Goal: Task Accomplishment & Management: Use online tool/utility

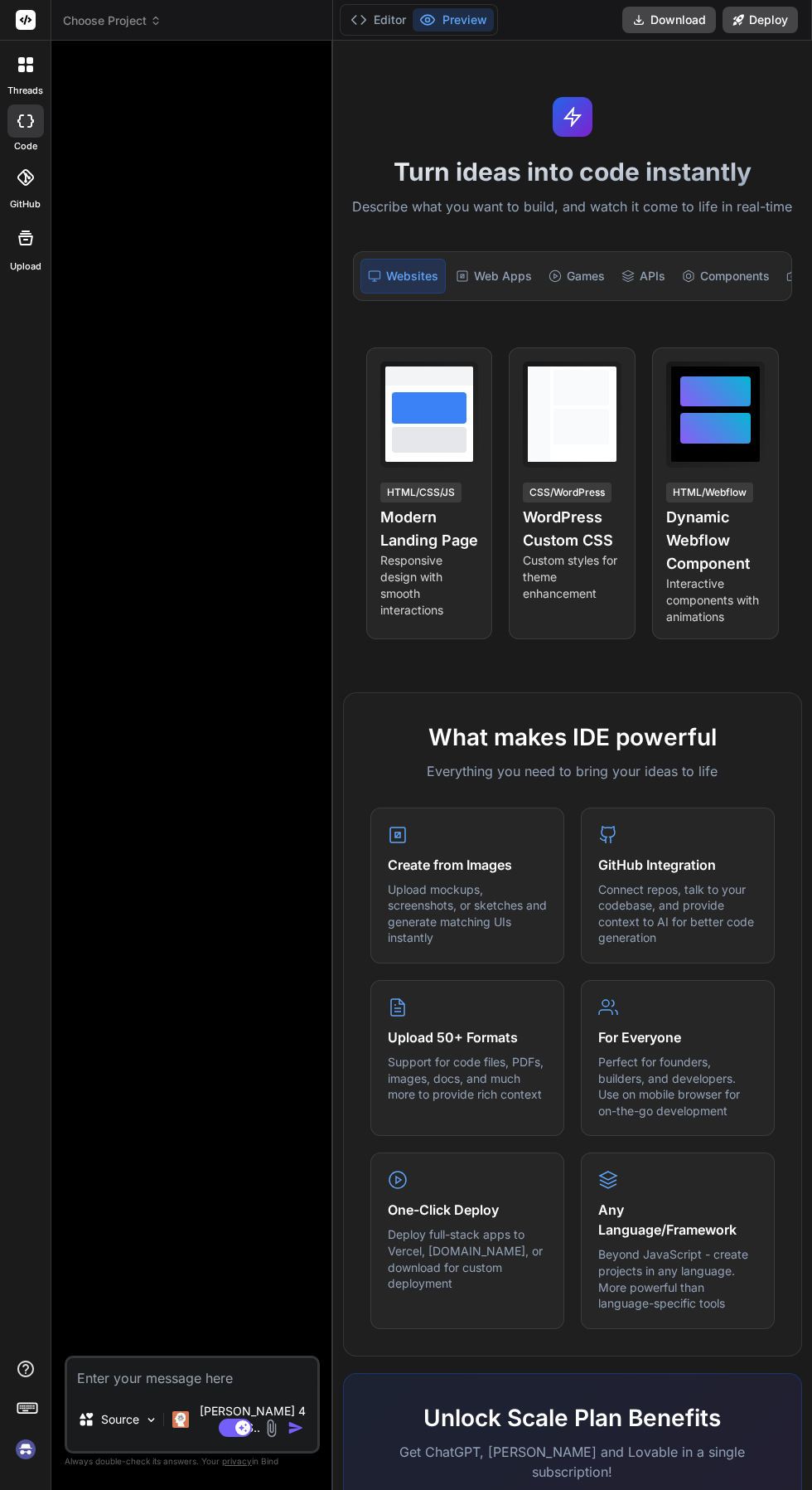
scroll to position [234, 0]
click at [207, 1387] on textarea at bounding box center [191, 1372] width 250 height 30
type textarea "x"
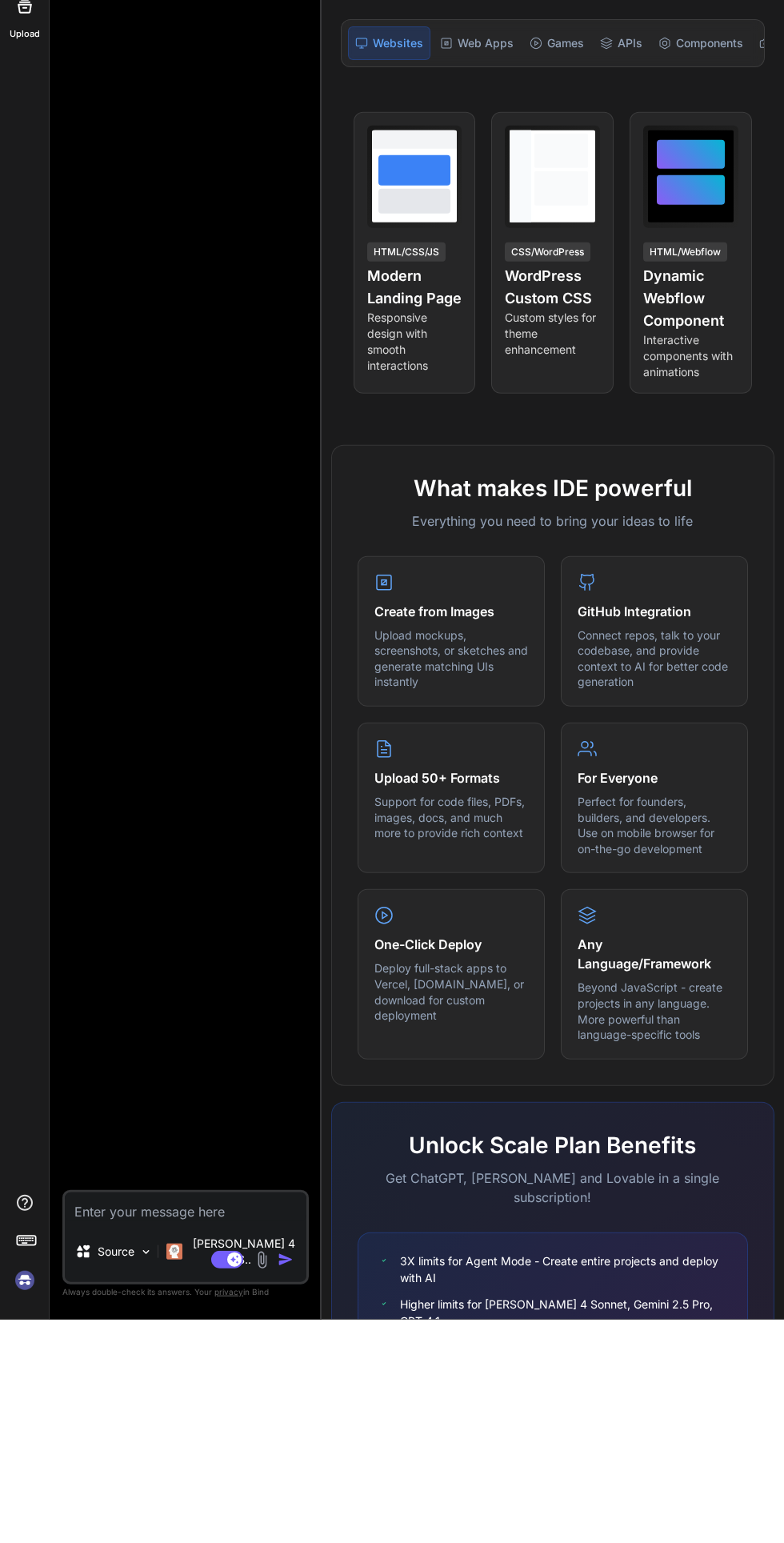
scroll to position [121, 0]
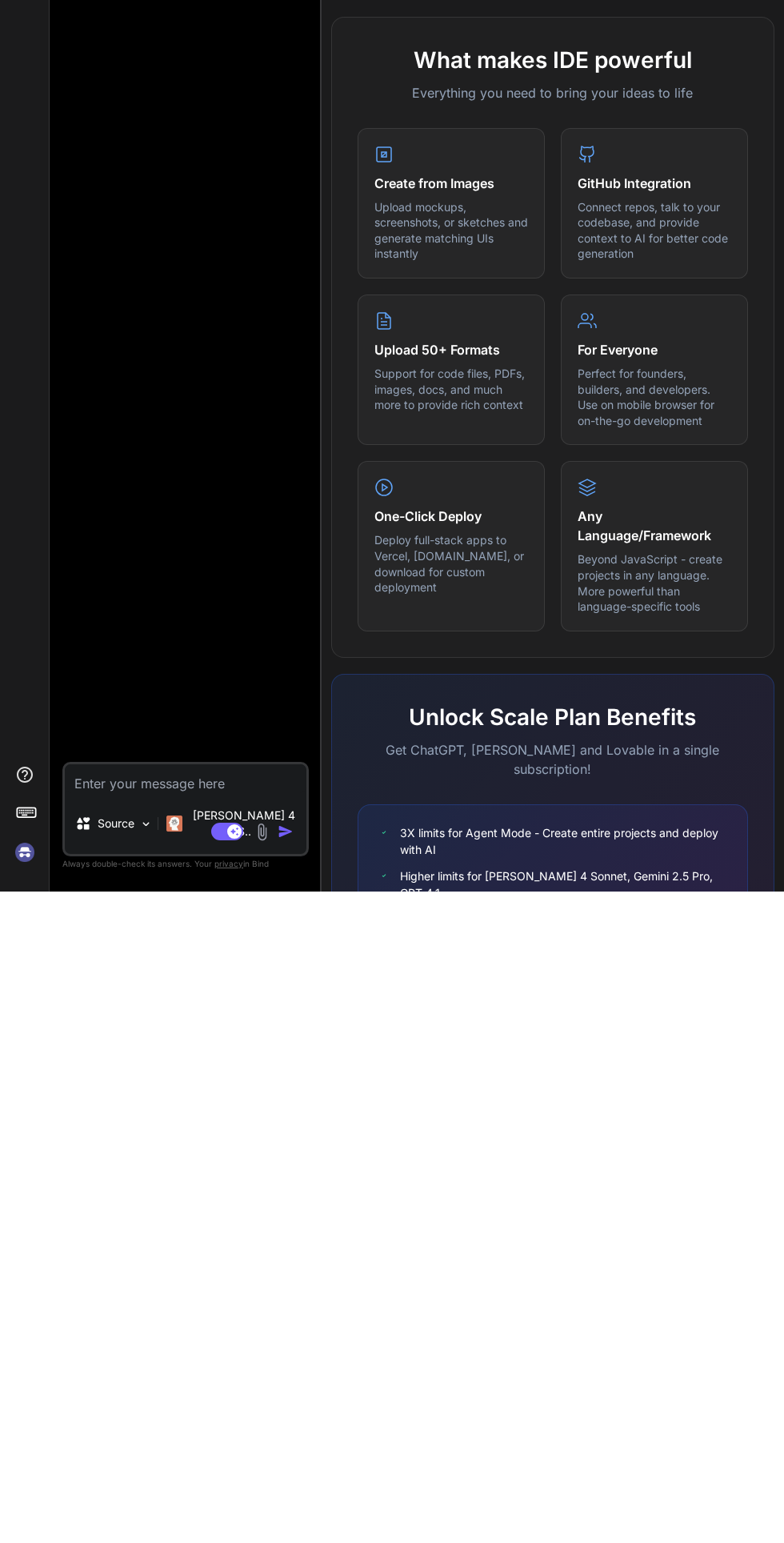
paste textarea "Nama Sementara: SportRoom Aplikasi web yang menghubungkan orang-orang yang ingi…"
type textarea "Nama Sementara: SportRoom Aplikasi web yang menghubungkan orang-orang yang ingi…"
type textarea "x"
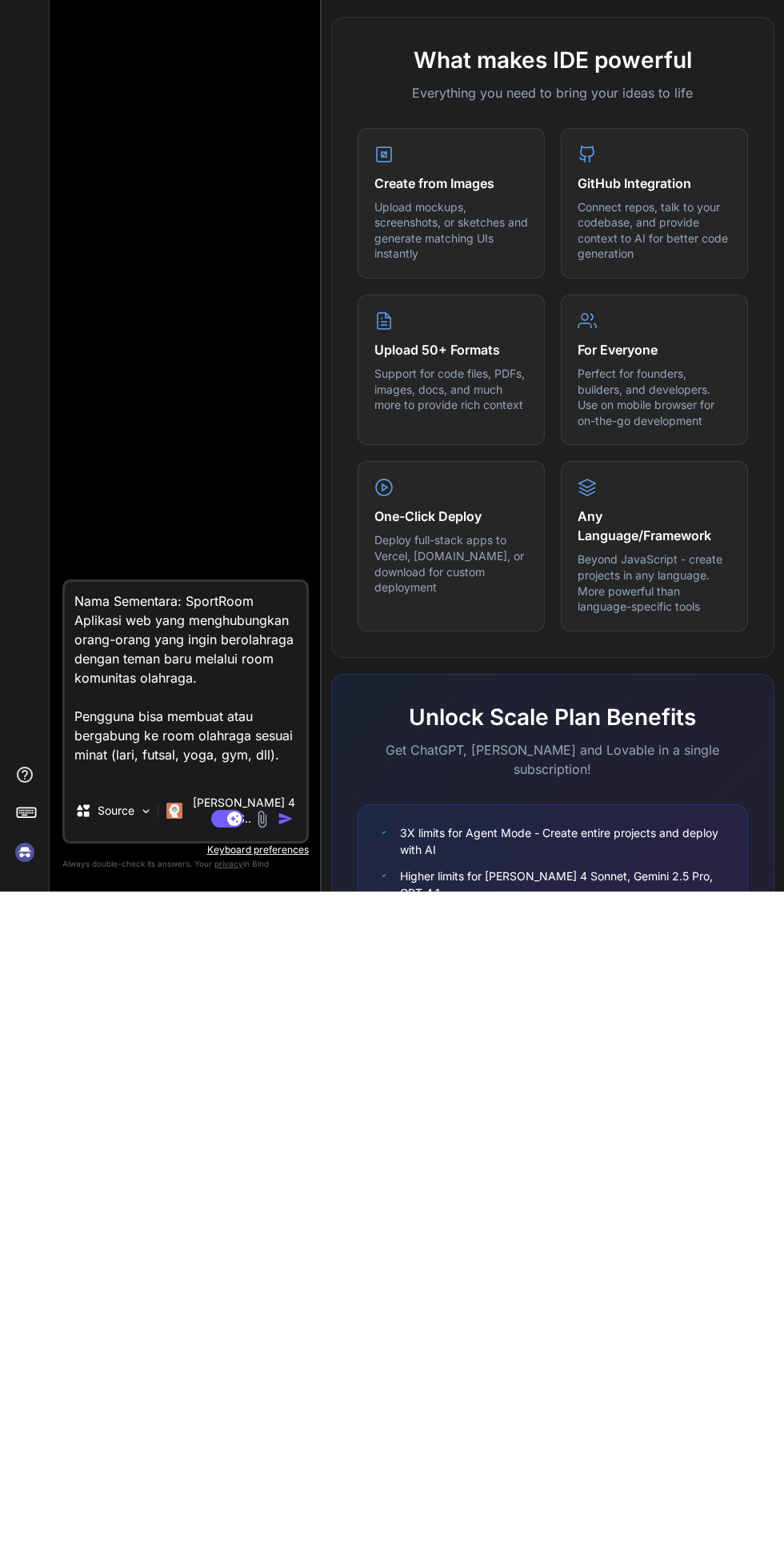
scroll to position [251, 0]
type textarea "Nama Sementara: SportRoom Aplikasi web yang menghubungkan orang-orang yang ingi…"
click at [297, 1437] on button "button" at bounding box center [289, 1470] width 22 height 16
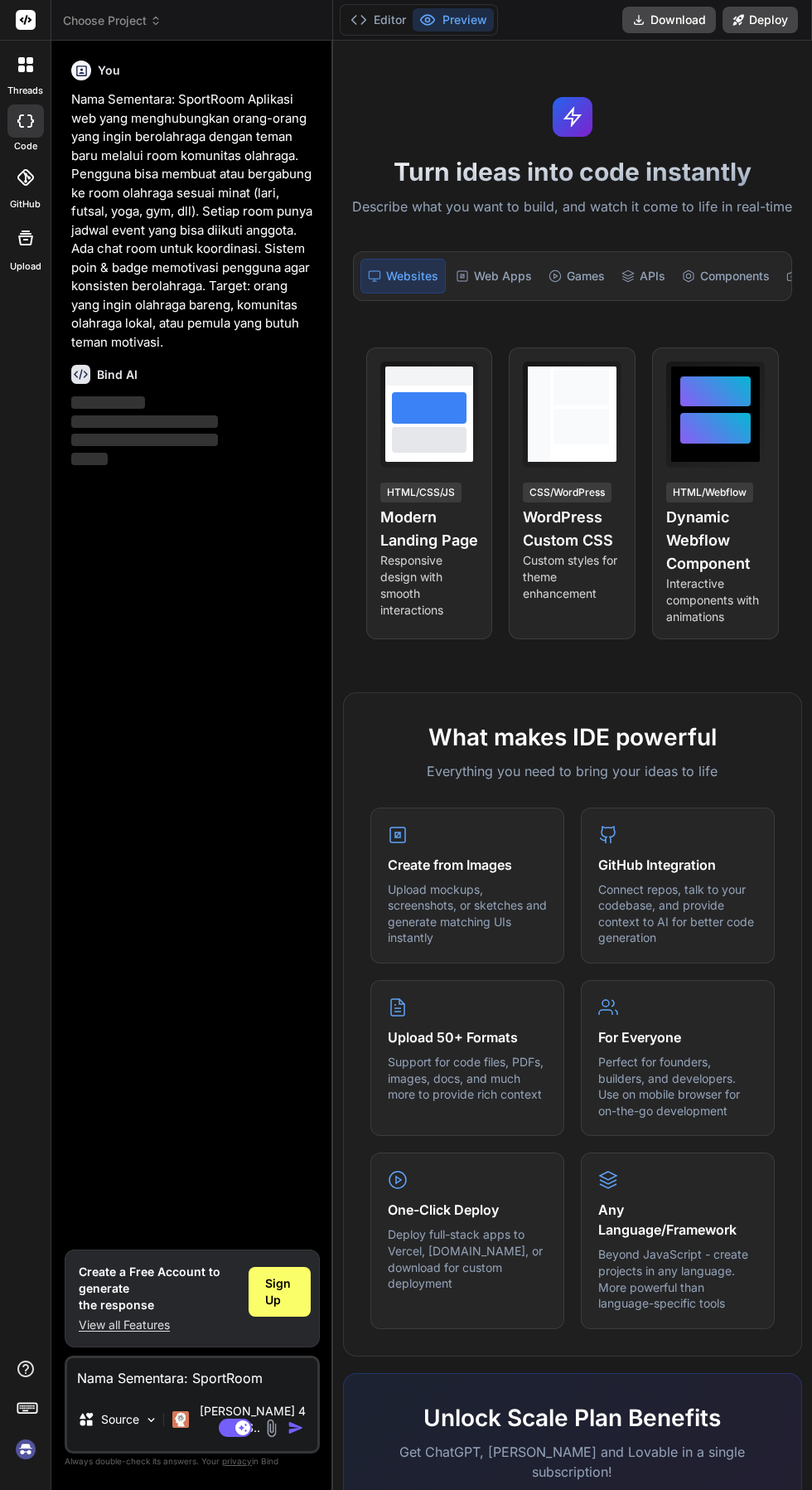
scroll to position [0, 0]
click at [266, 1317] on div "Sign Up" at bounding box center [280, 1292] width 62 height 50
click at [27, 48] on div at bounding box center [25, 64] width 35 height 35
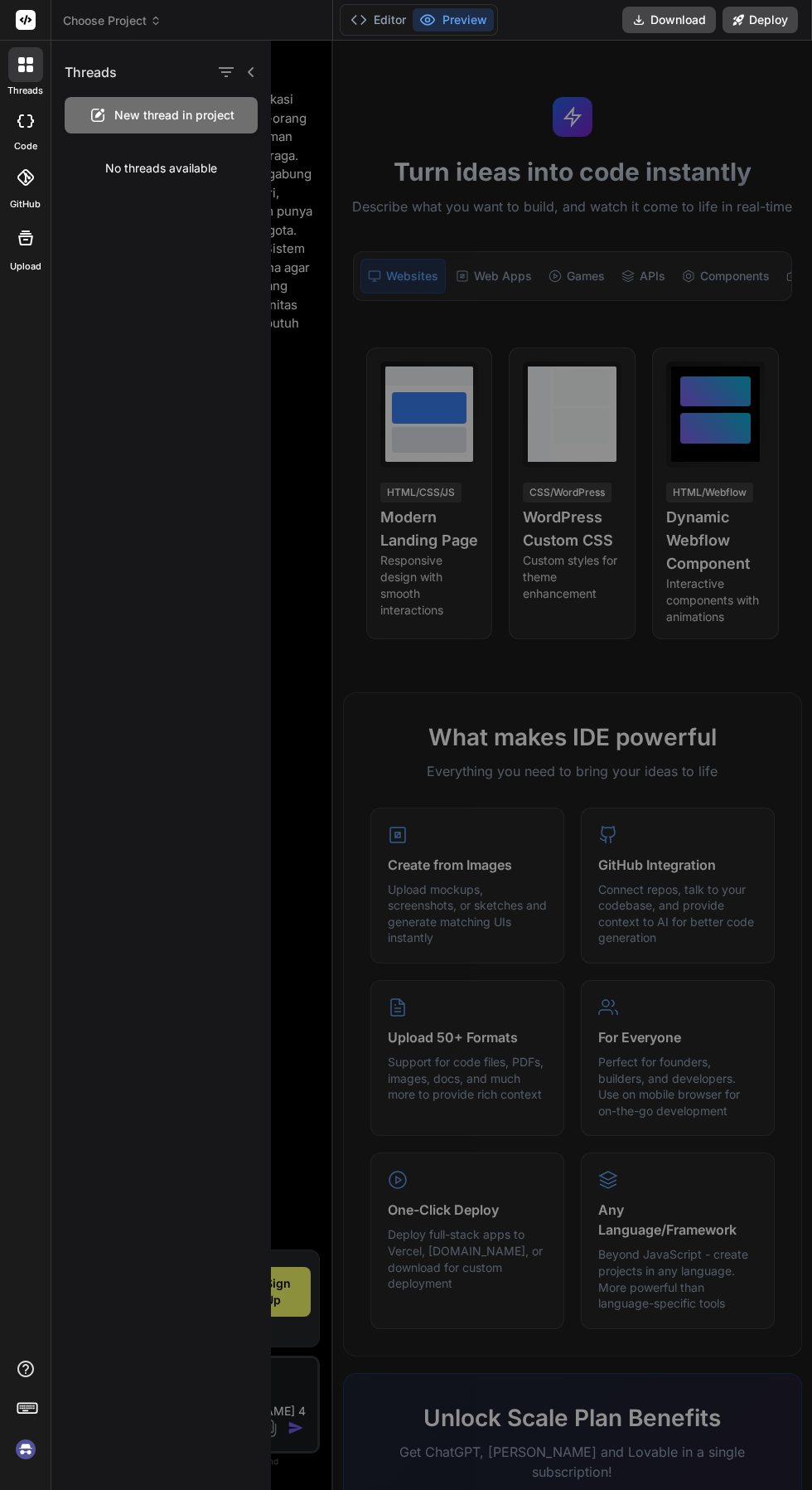
click at [638, 1026] on div at bounding box center [567, 765] width 593 height 1449
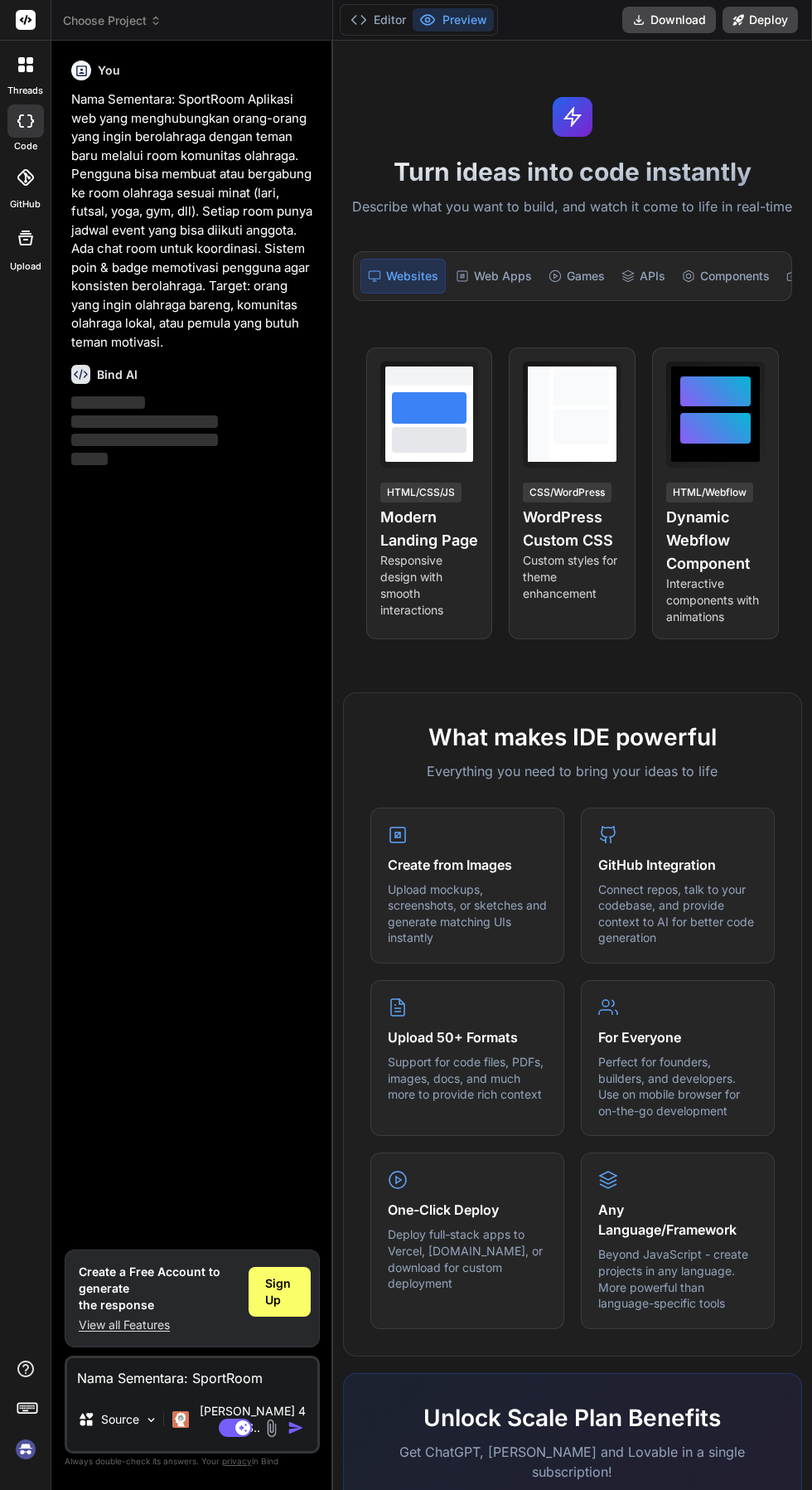
scroll to position [58, 0]
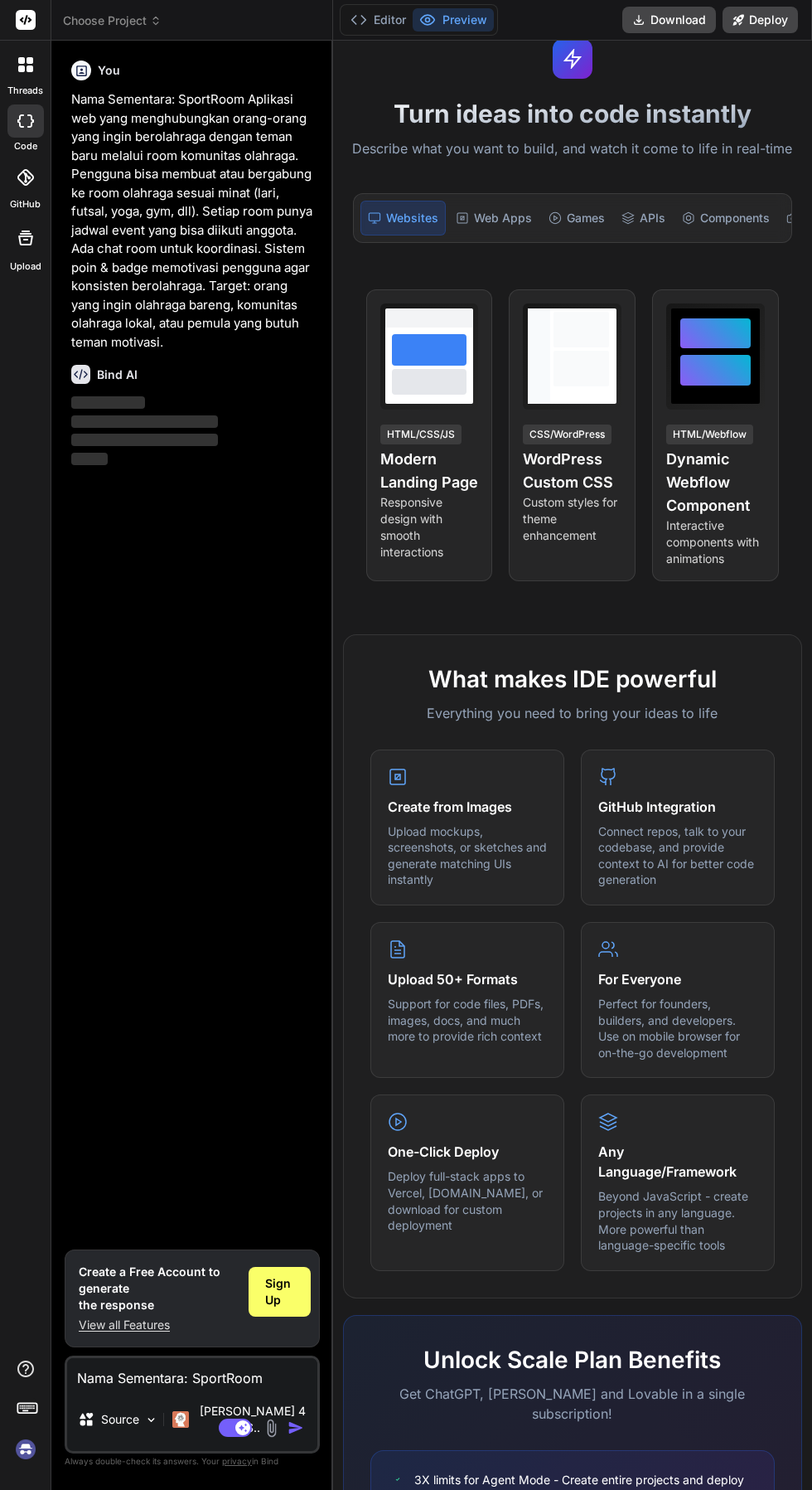
click at [278, 1317] on div "Sign Up" at bounding box center [280, 1292] width 62 height 50
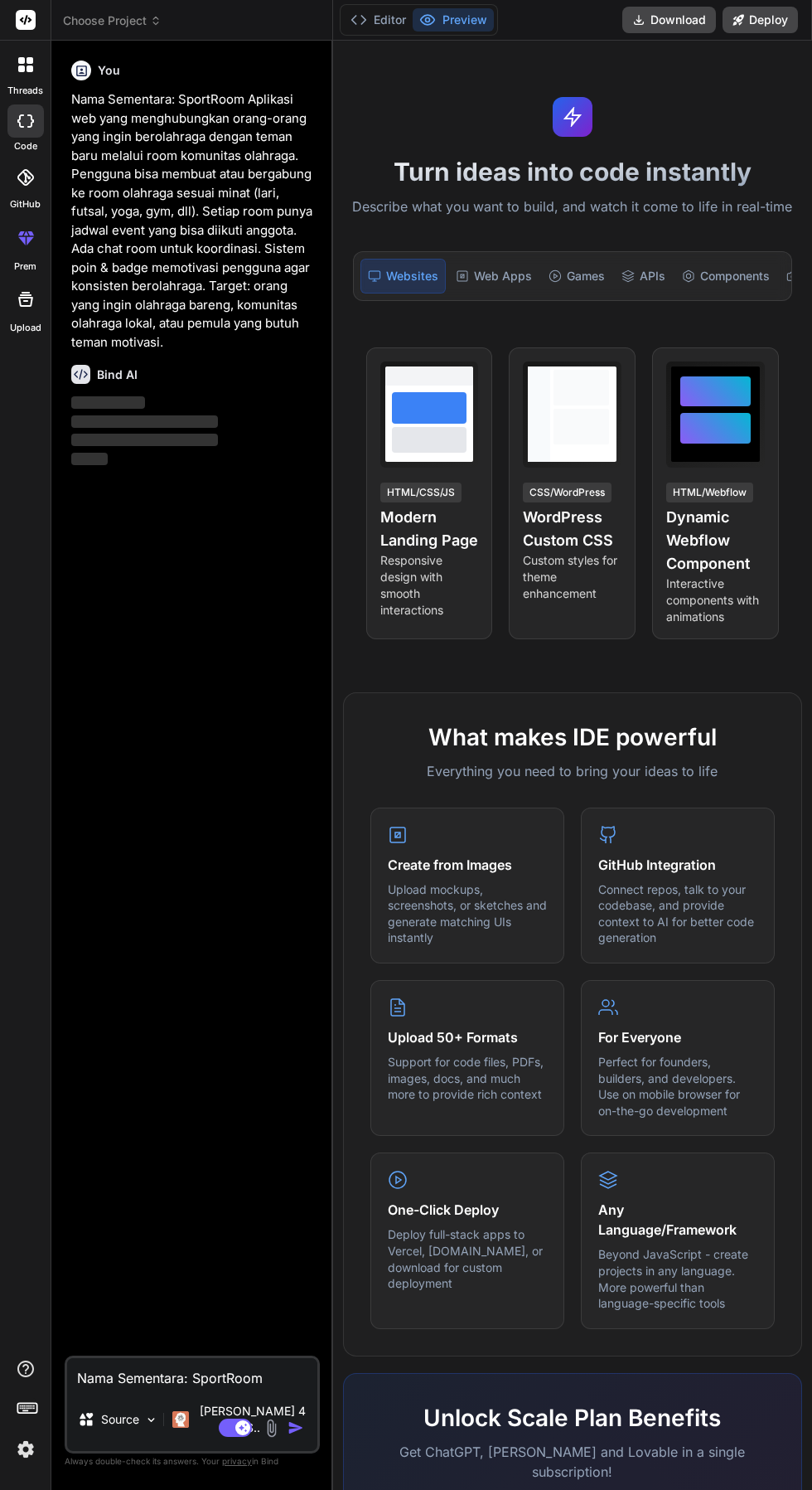
scroll to position [54, 0]
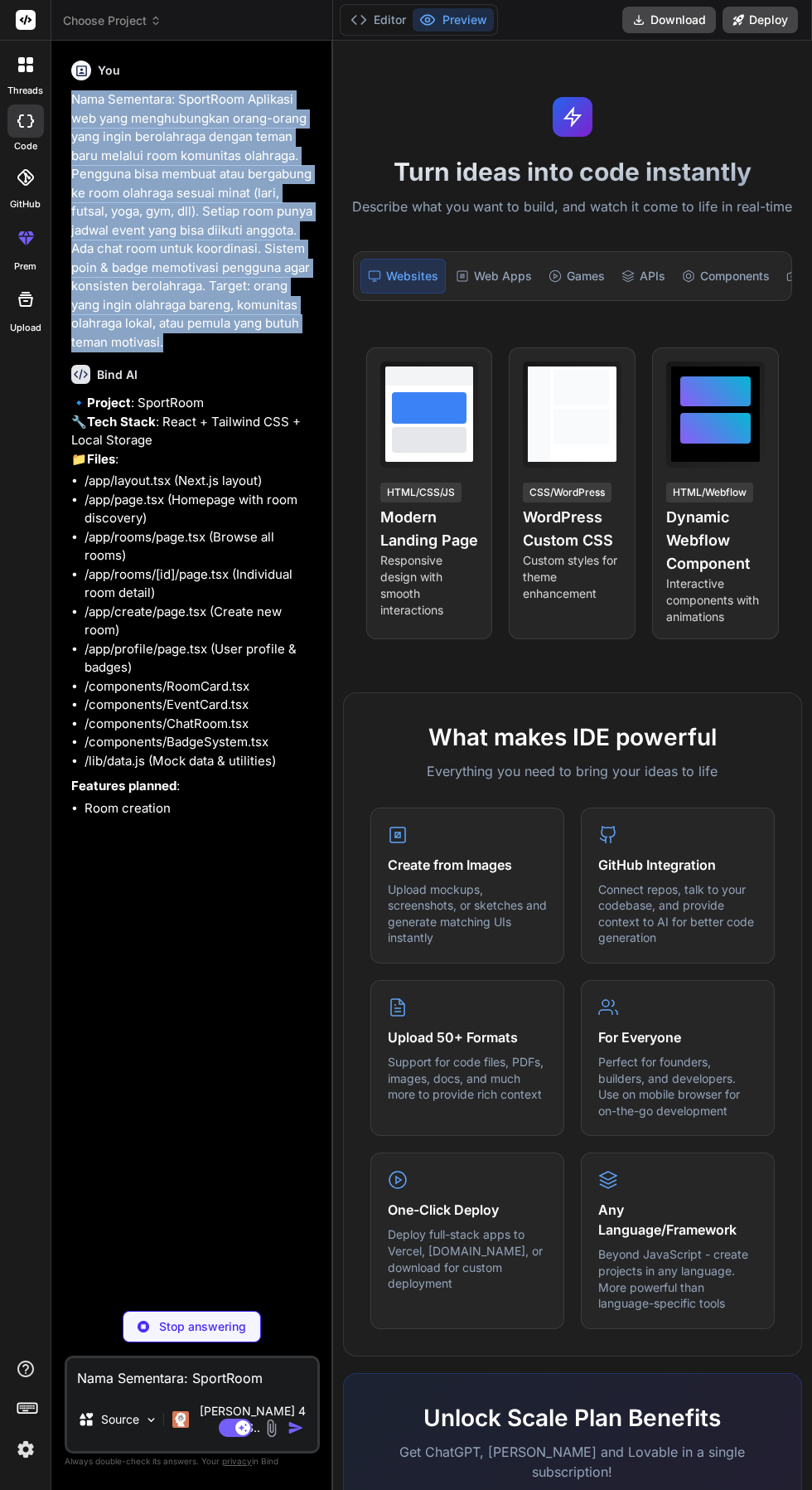
click at [154, 814] on li "Room creation" at bounding box center [200, 808] width 232 height 19
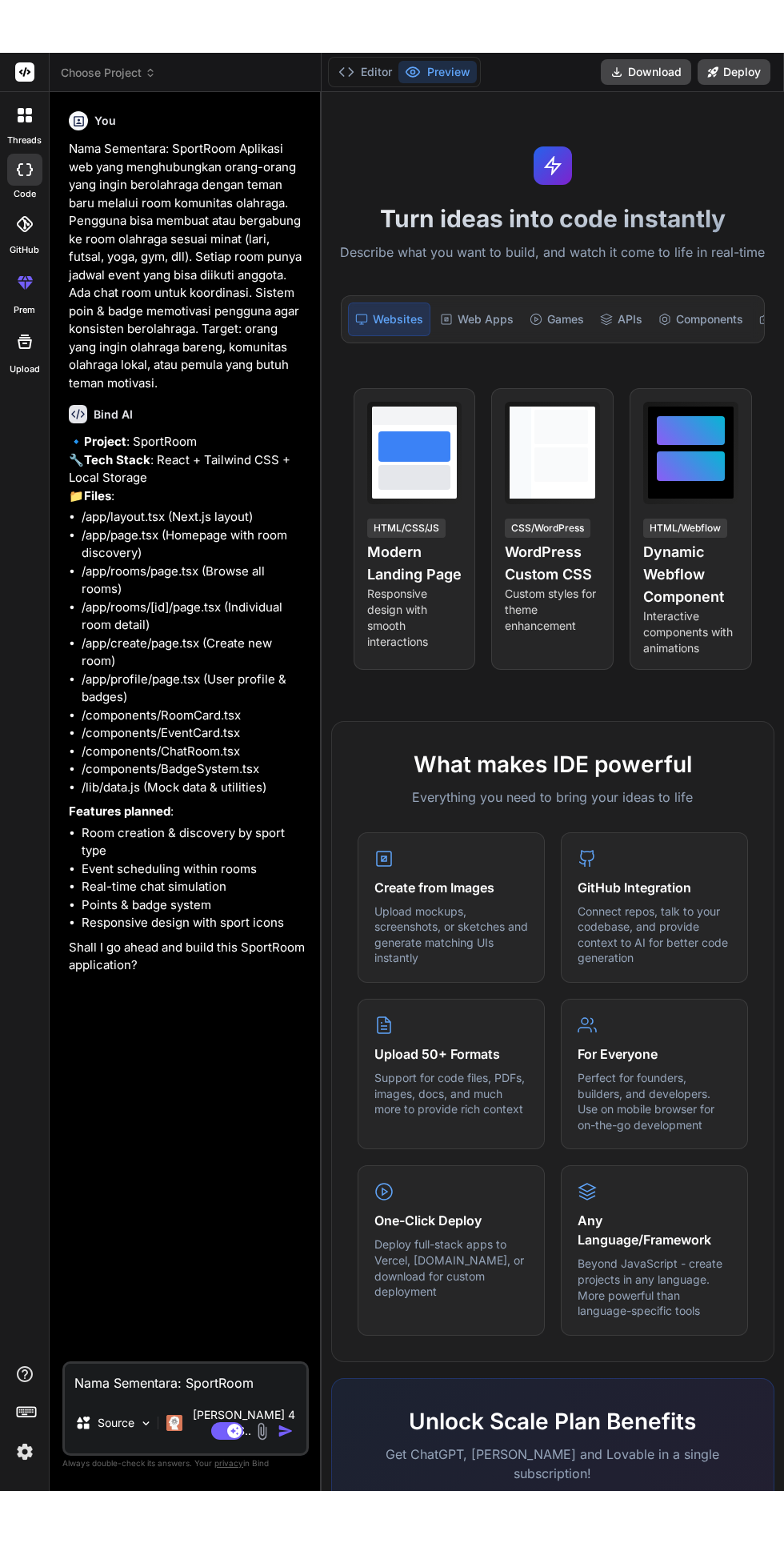
scroll to position [0, 0]
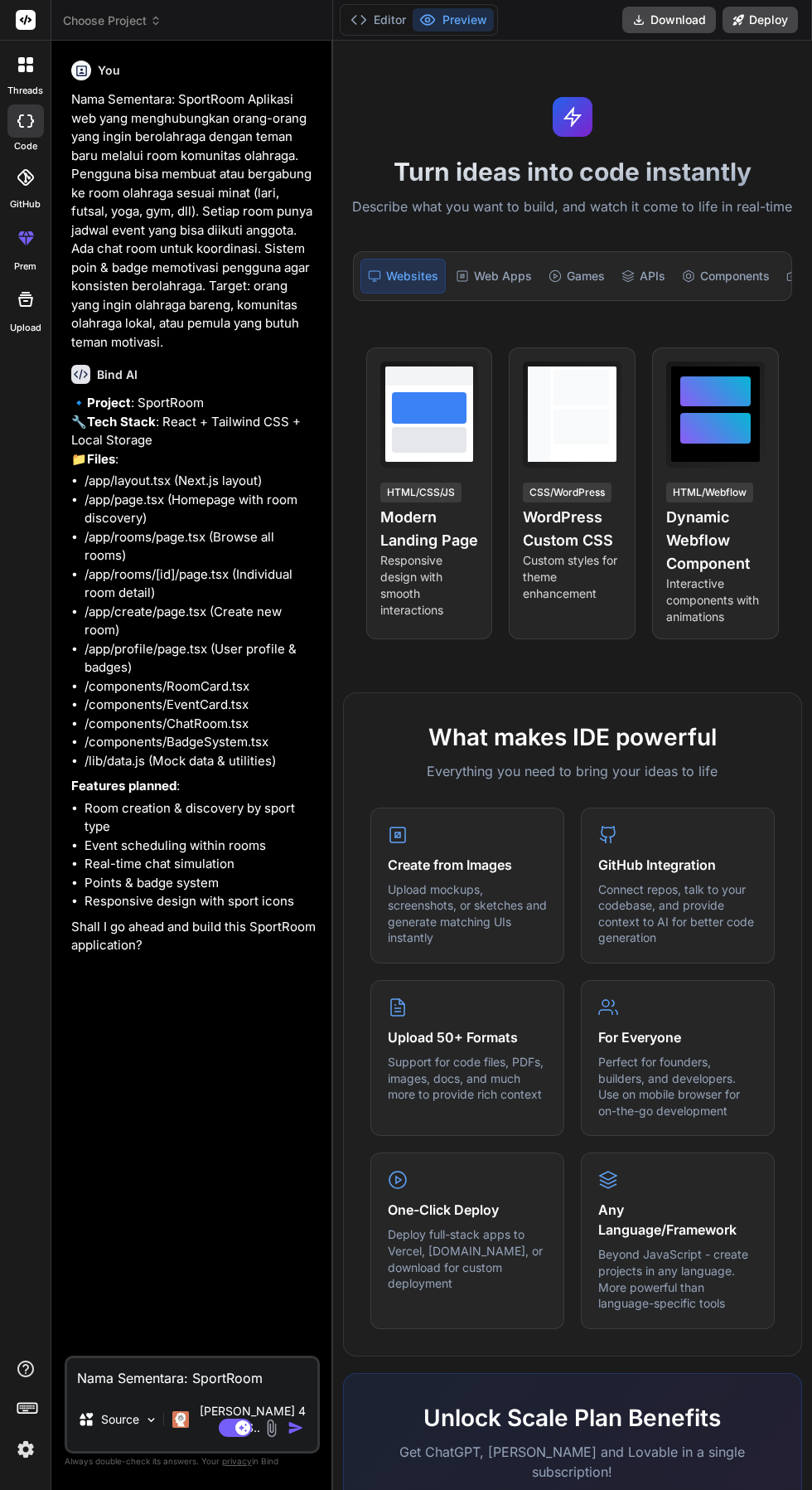
click at [100, 1387] on textarea "Nama Sementara: SportRoom Aplikasi web yang menghubungkan orang-orang yang ingi…" at bounding box center [191, 1372] width 250 height 30
type textarea "x"
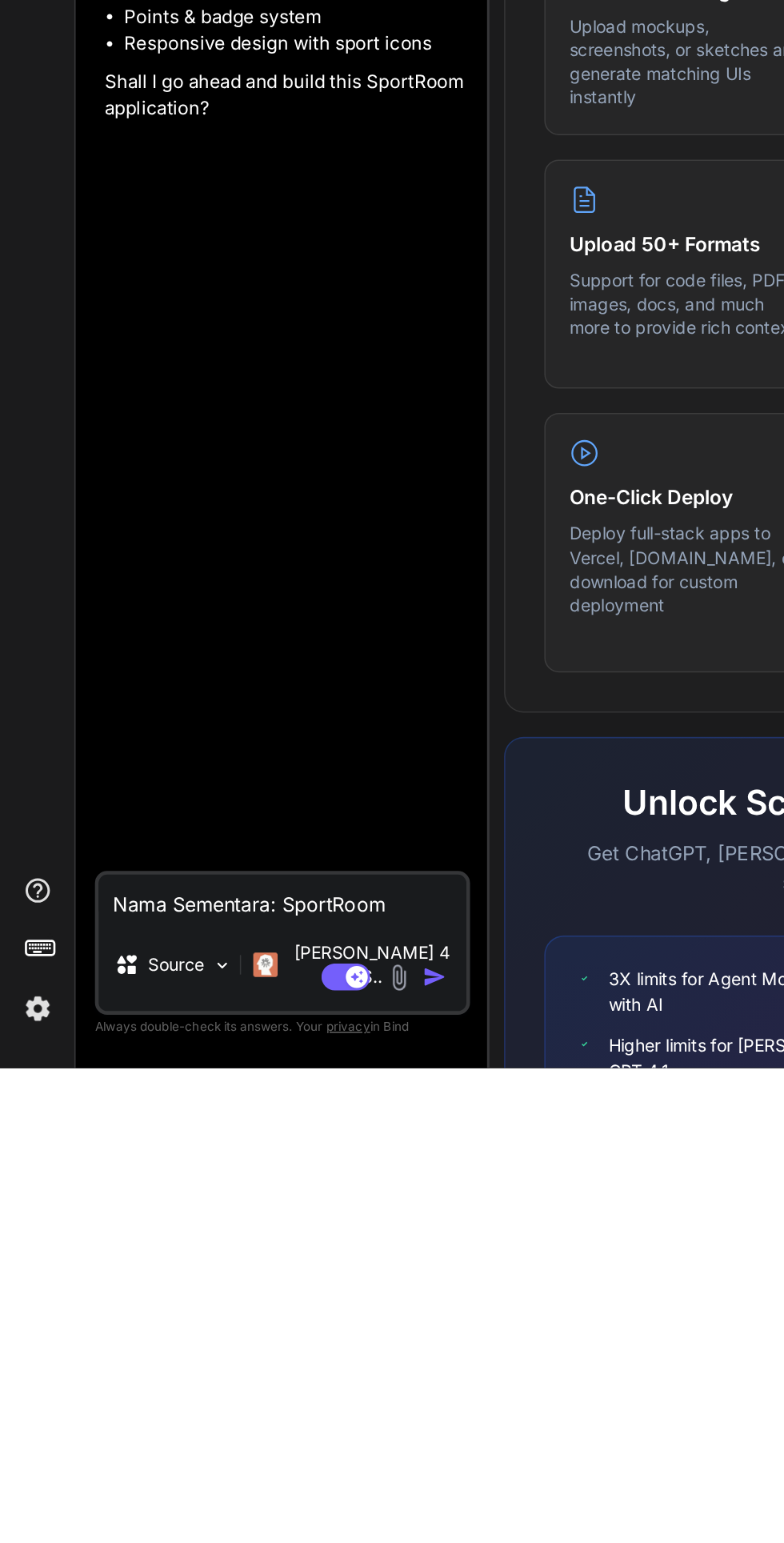
scroll to position [112, 0]
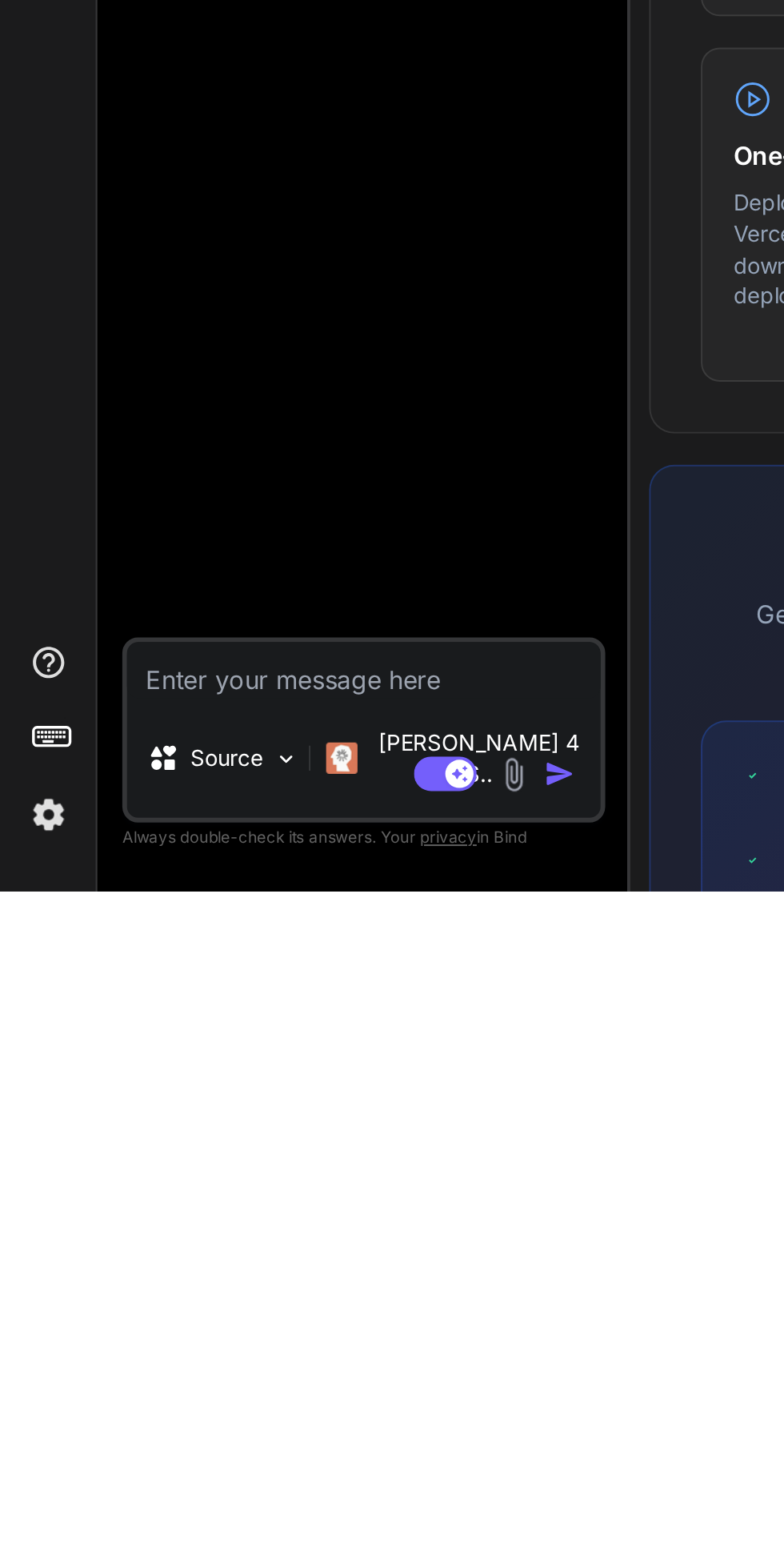
type textarea "I"
type textarea "x"
type textarea "Iy"
type textarea "x"
type textarea "Iya"
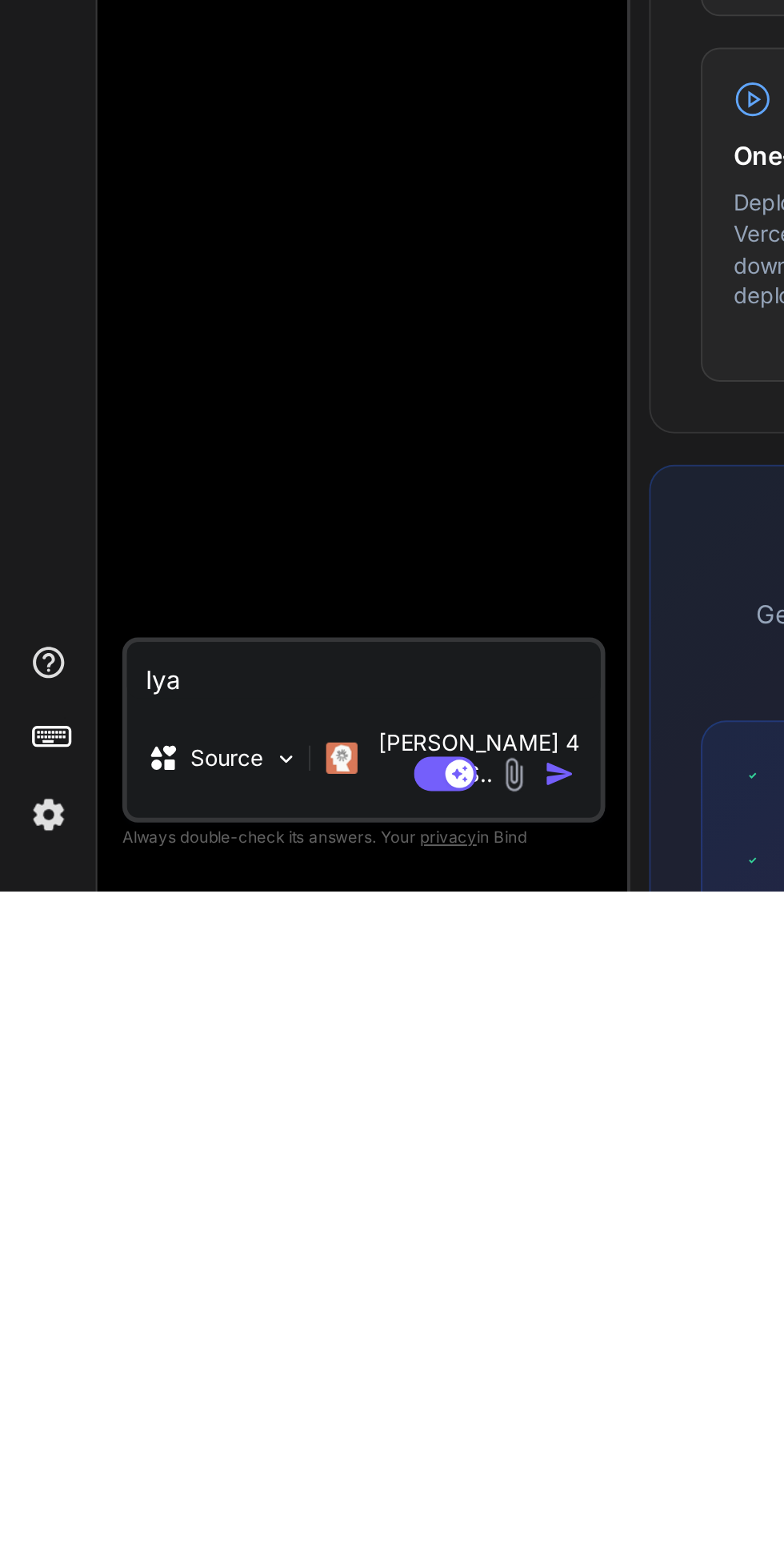
type textarea "x"
type textarea "Iya"
type textarea "x"
type textarea "Iya t"
type textarea "x"
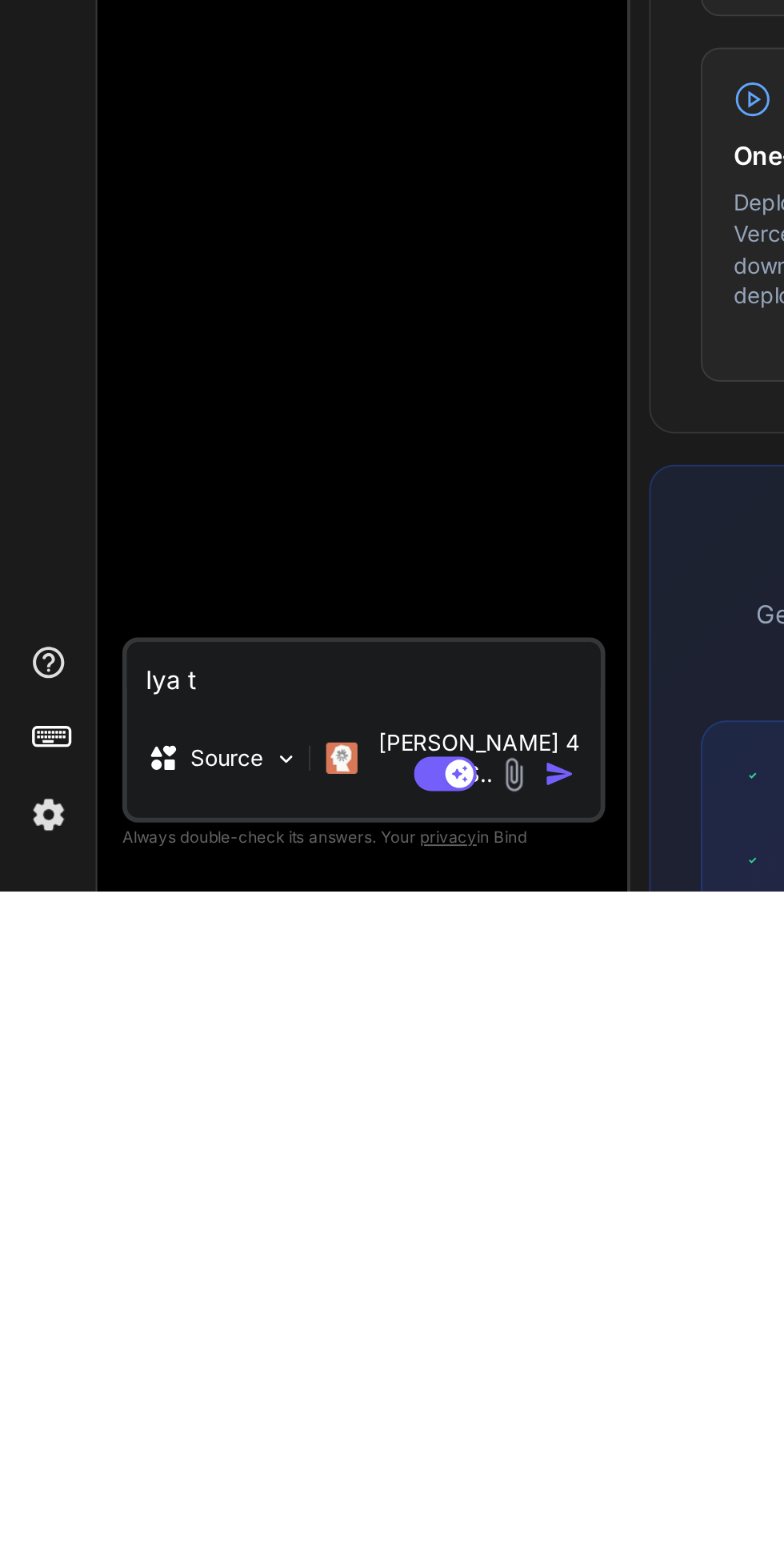
type textarea "Iya to"
type textarea "x"
type textarea "Iya tol"
type textarea "x"
type textarea "[PERSON_NAME]"
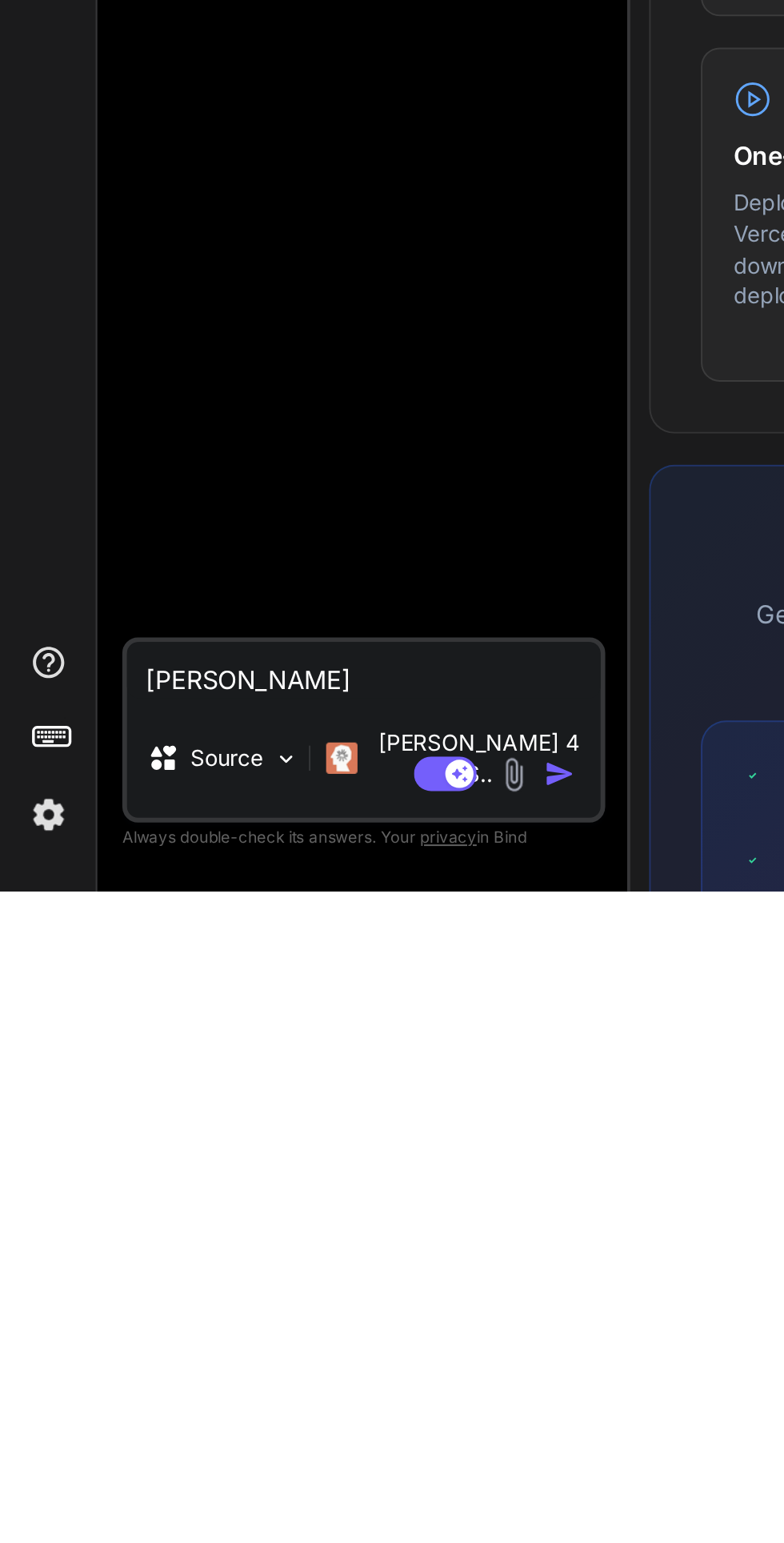
type textarea "x"
type textarea "Iya tolong l"
type textarea "x"
type textarea "Iya tolong la"
type textarea "x"
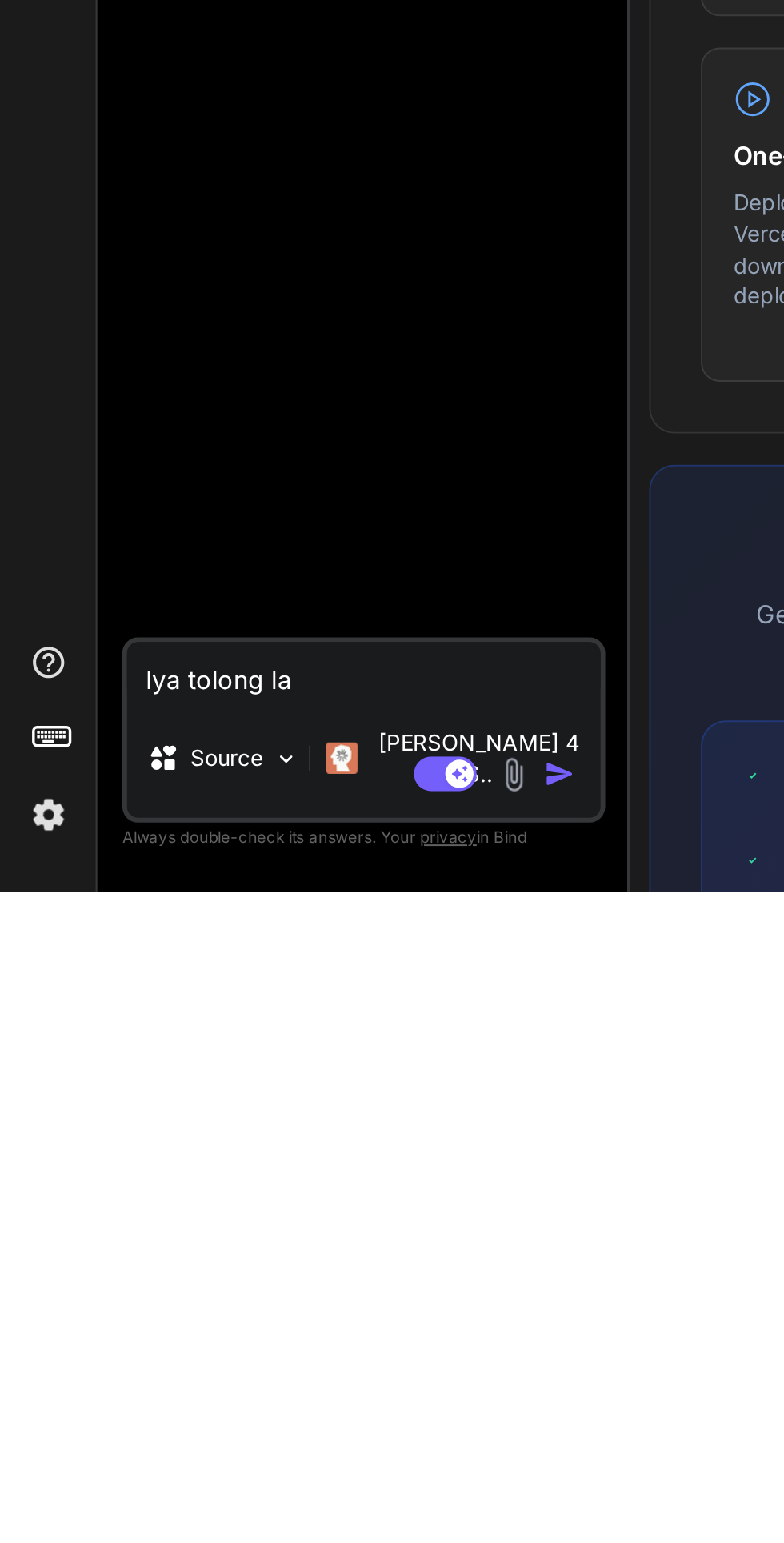
type textarea "[PERSON_NAME]"
type textarea "x"
type textarea "Iya tolong lang"
type textarea "x"
type textarea "[PERSON_NAME] langsung"
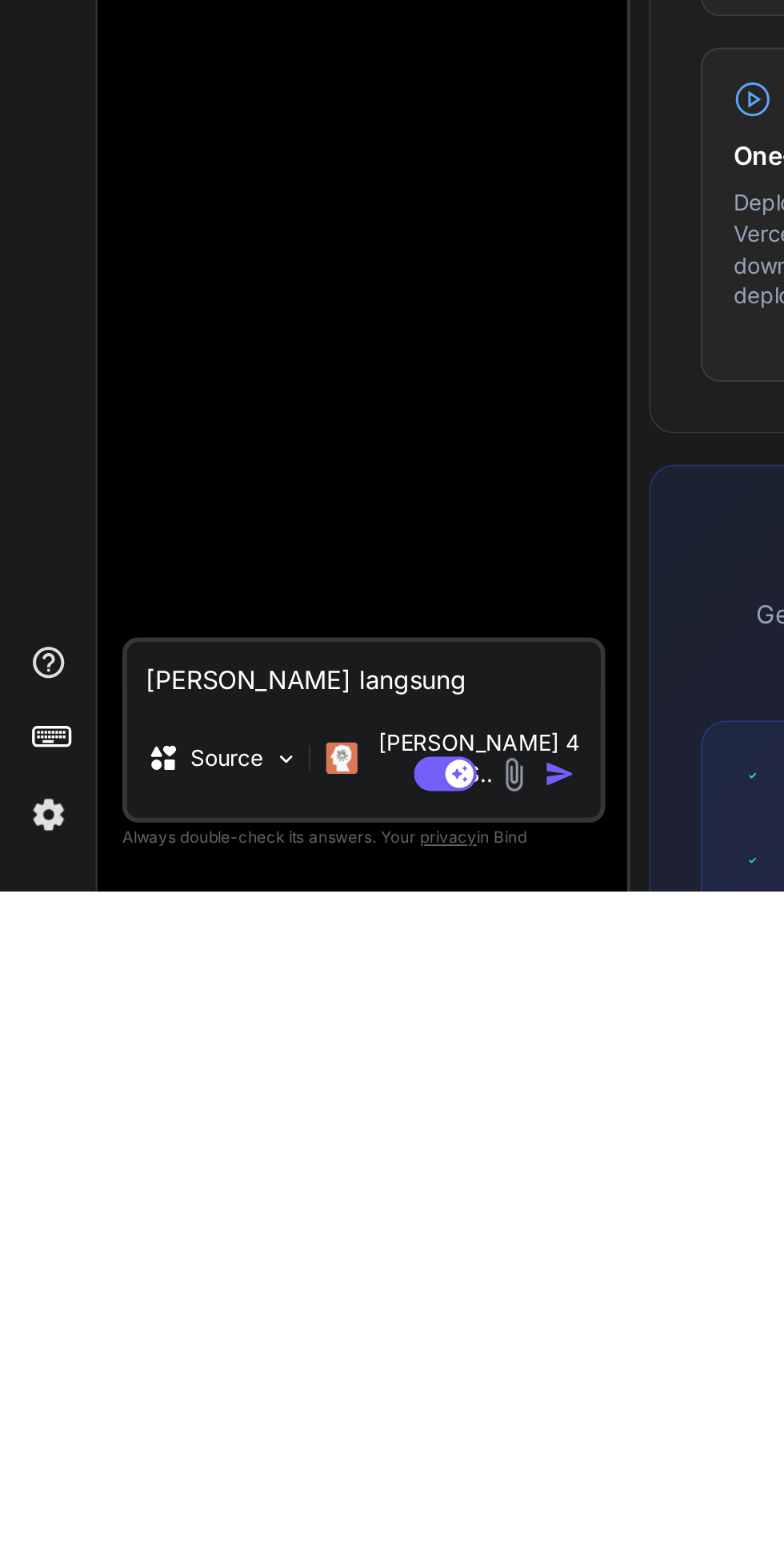
type textarea "x"
type textarea "[PERSON_NAME] langsung b"
type textarea "x"
type textarea "[PERSON_NAME] langsung bu"
type textarea "x"
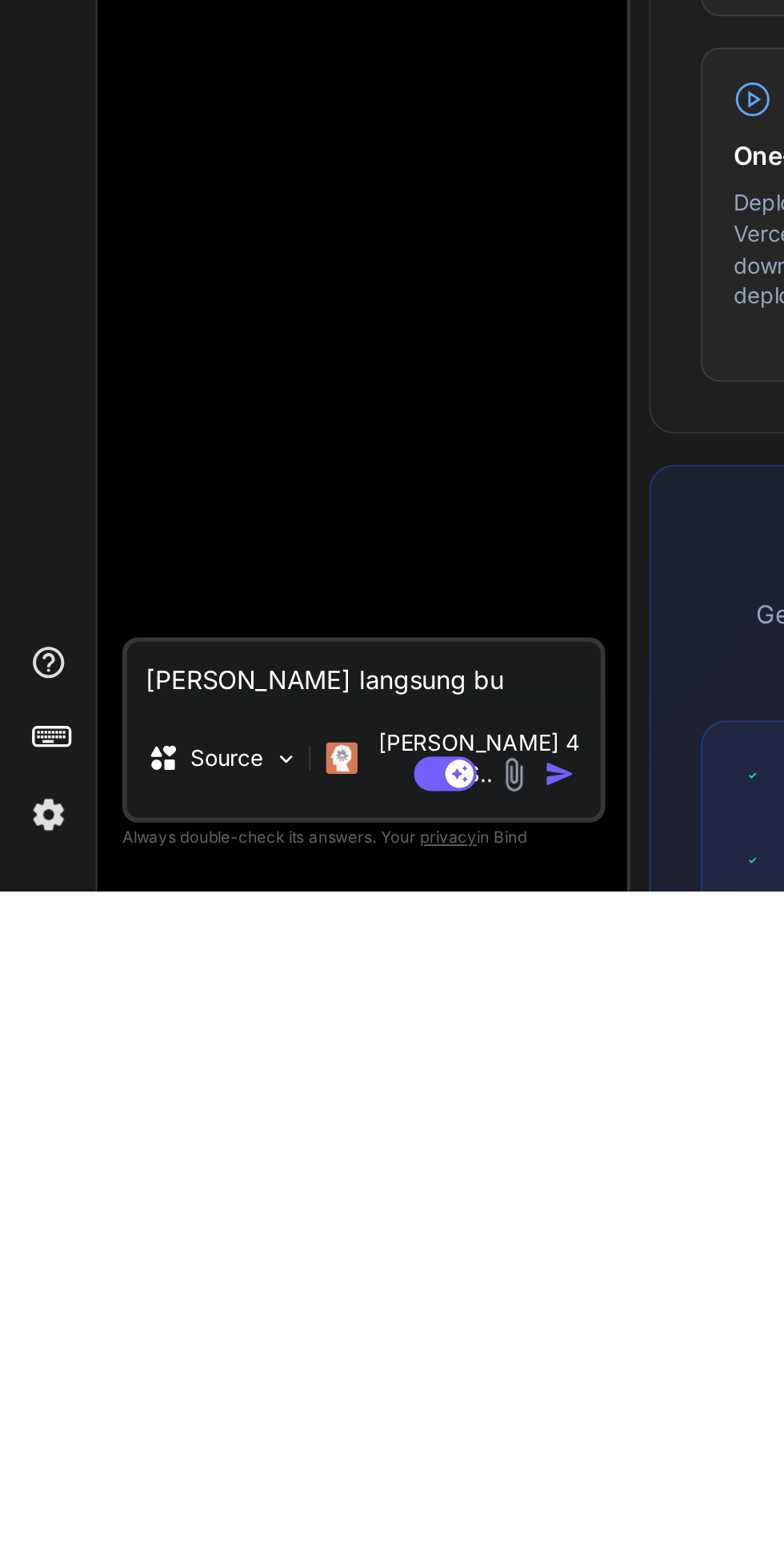
type textarea "Iya tolong langsung bua"
type textarea "x"
type textarea "Iya tolong langsung buat"
type textarea "x"
type textarea "Iya tolong langsung buatkan"
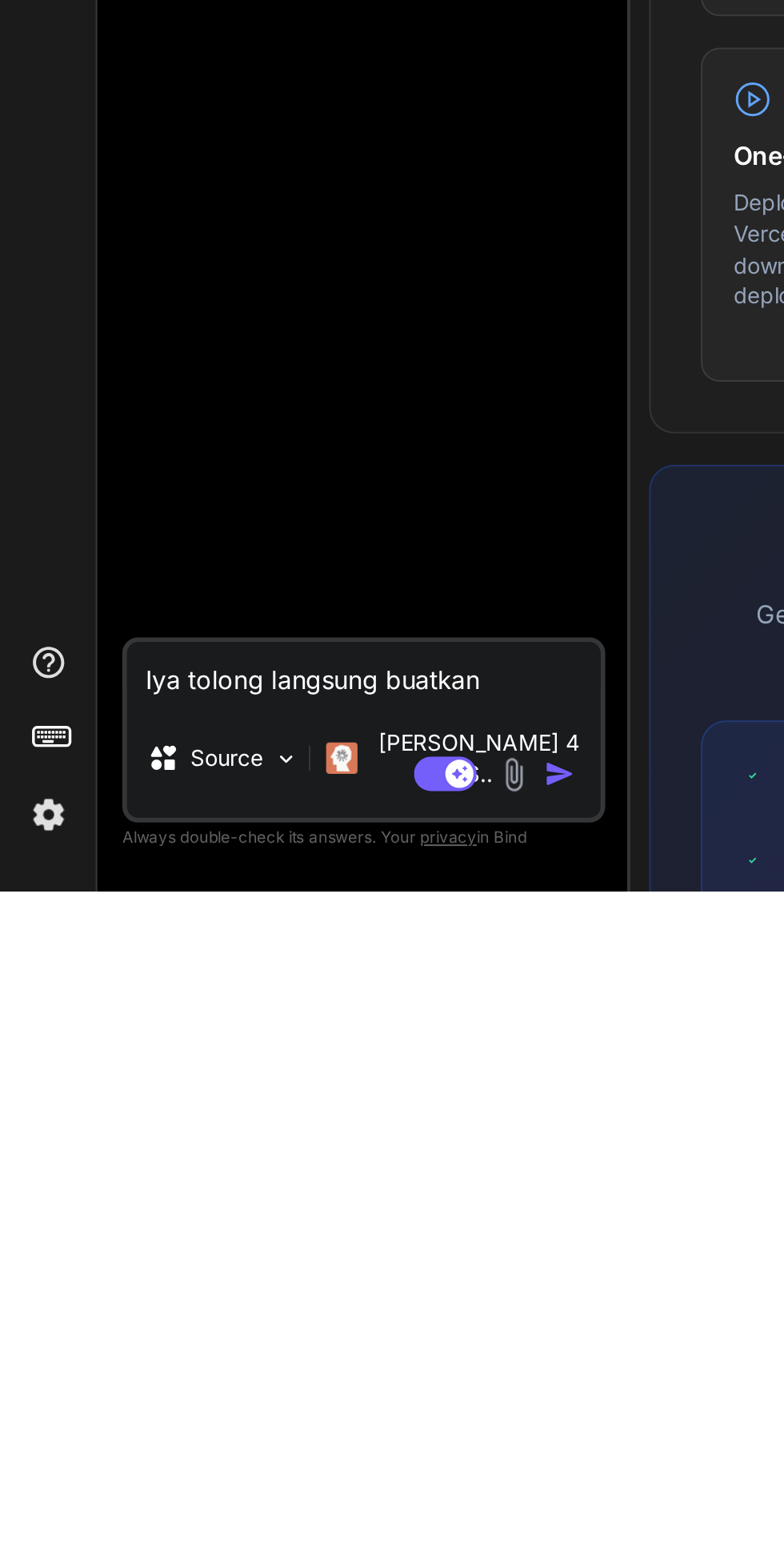
type textarea "x"
type textarea "Iya tolong langsung buatkan"
click at [289, 1437] on img "button" at bounding box center [286, 1482] width 16 height 16
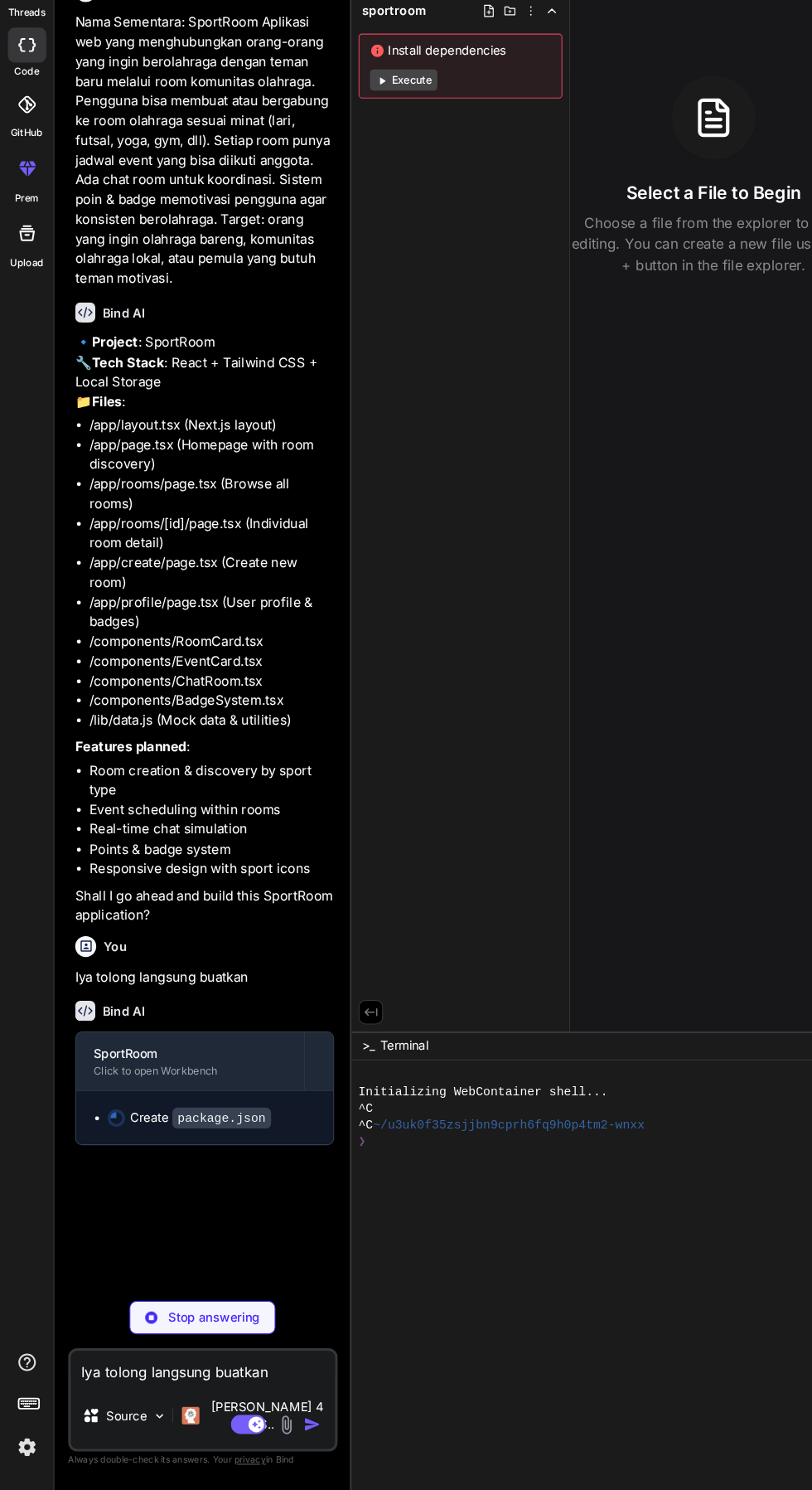
scroll to position [226, 0]
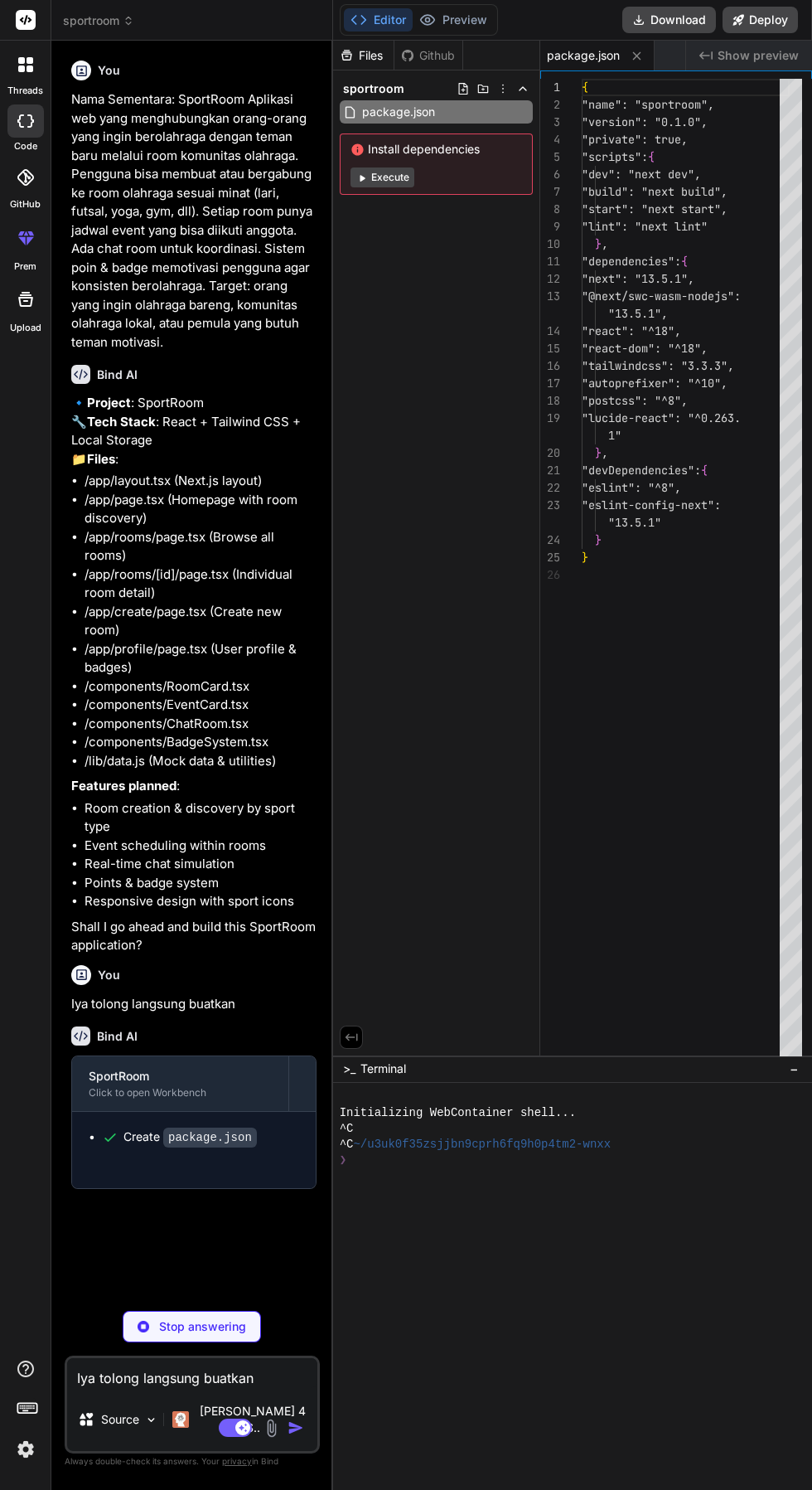
type textarea "x"
type textarea "} module.exports = nextConfig"
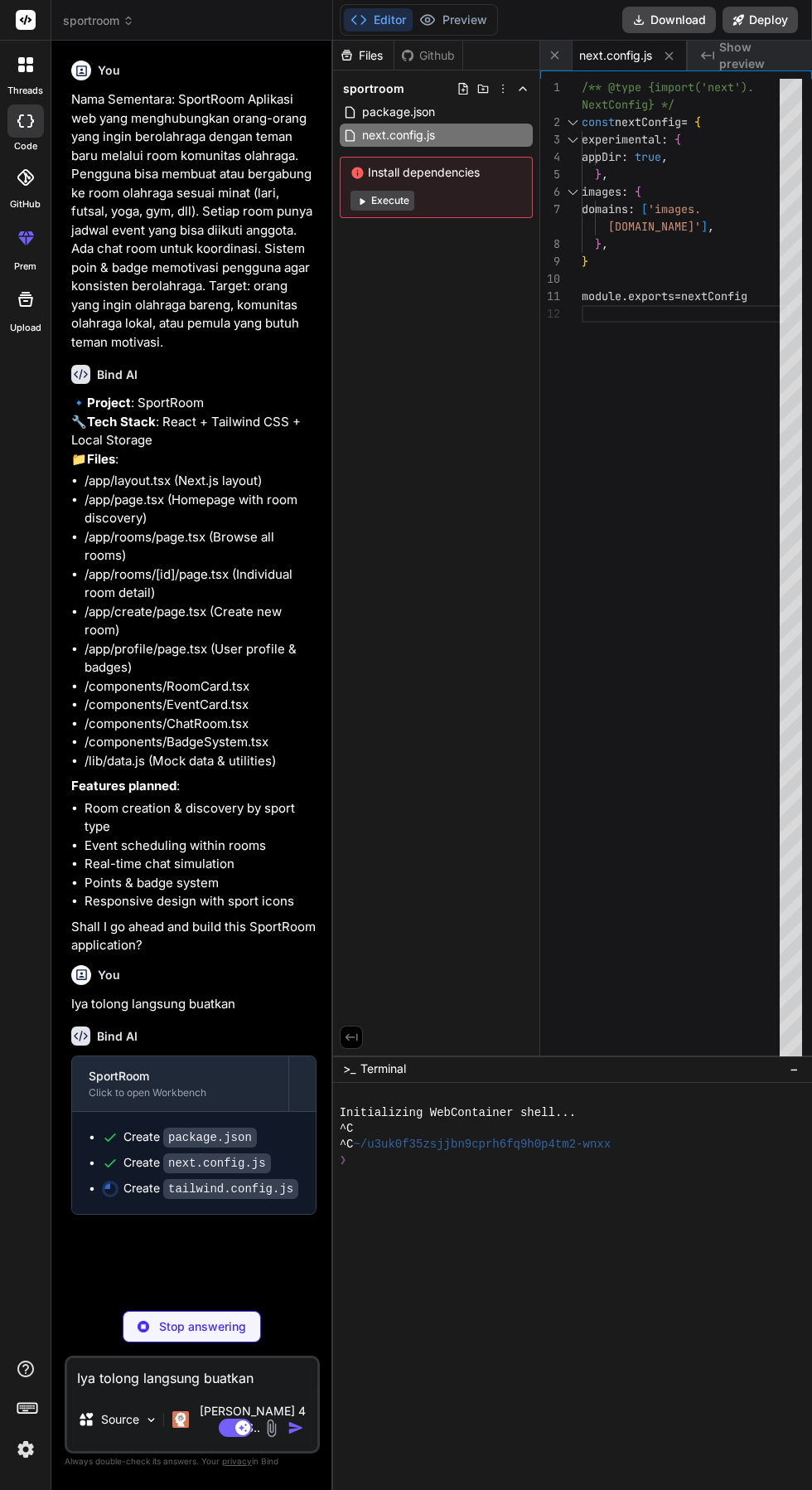
type textarea "x"
type textarea "} } }, }, plugins: [], }"
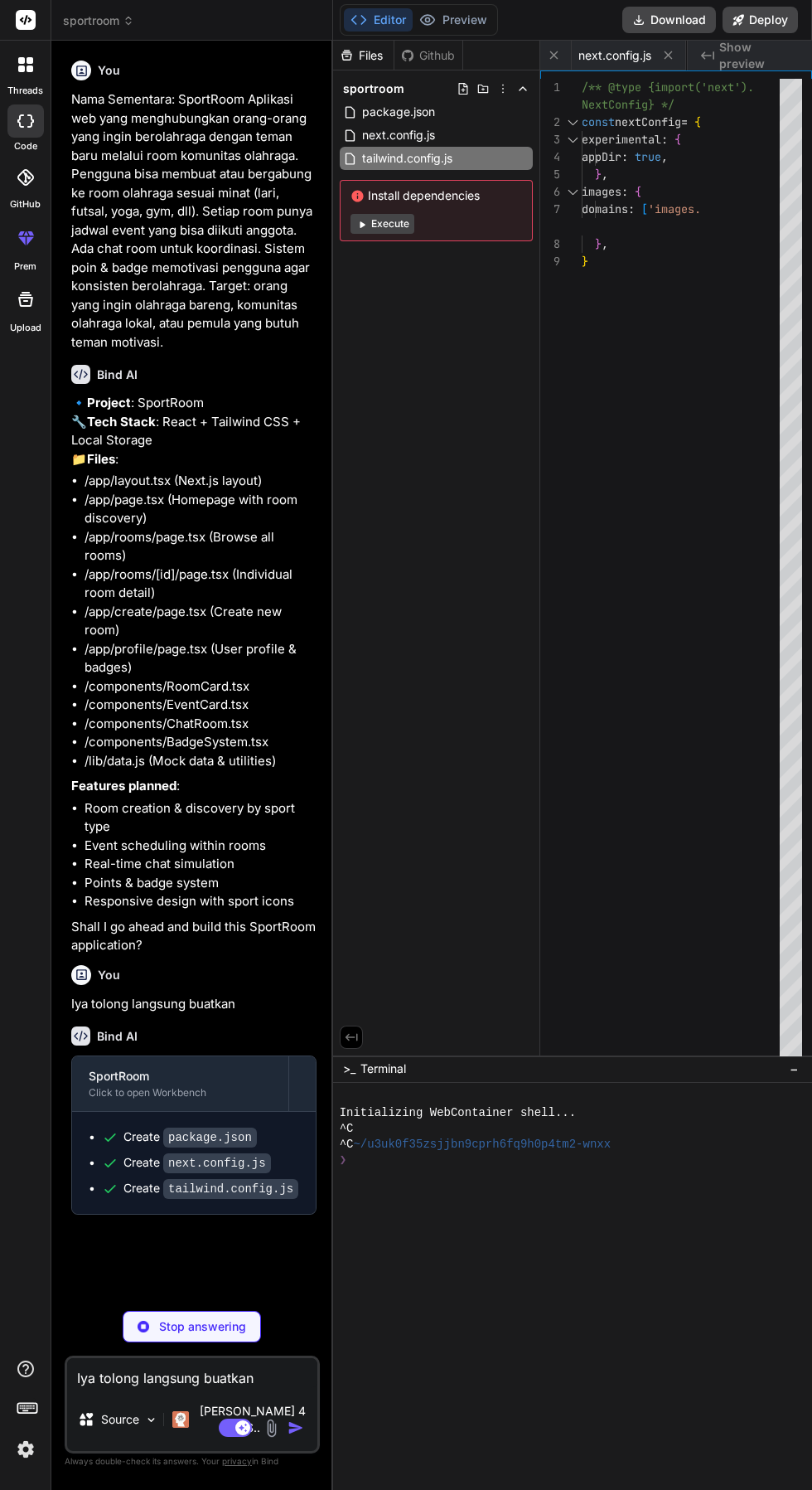
type textarea "x"
type textarea "module.exports = { plugins: { tailwindcss: {}, autoprefixer: {}, }, }"
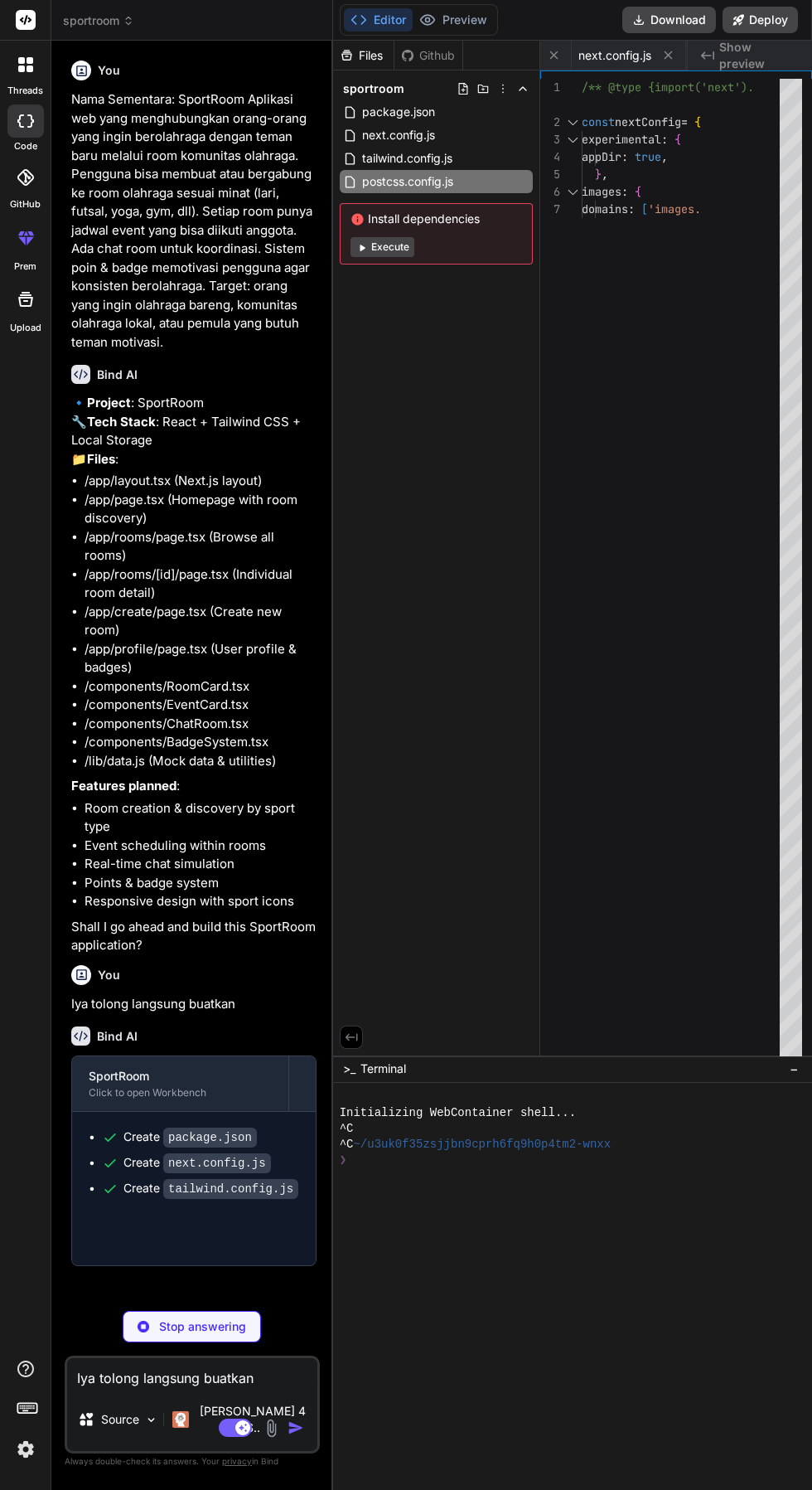
type textarea "x"
type textarea "}) { return ( <html lang="en"> <body className={inter.className}>{children}</bo…"
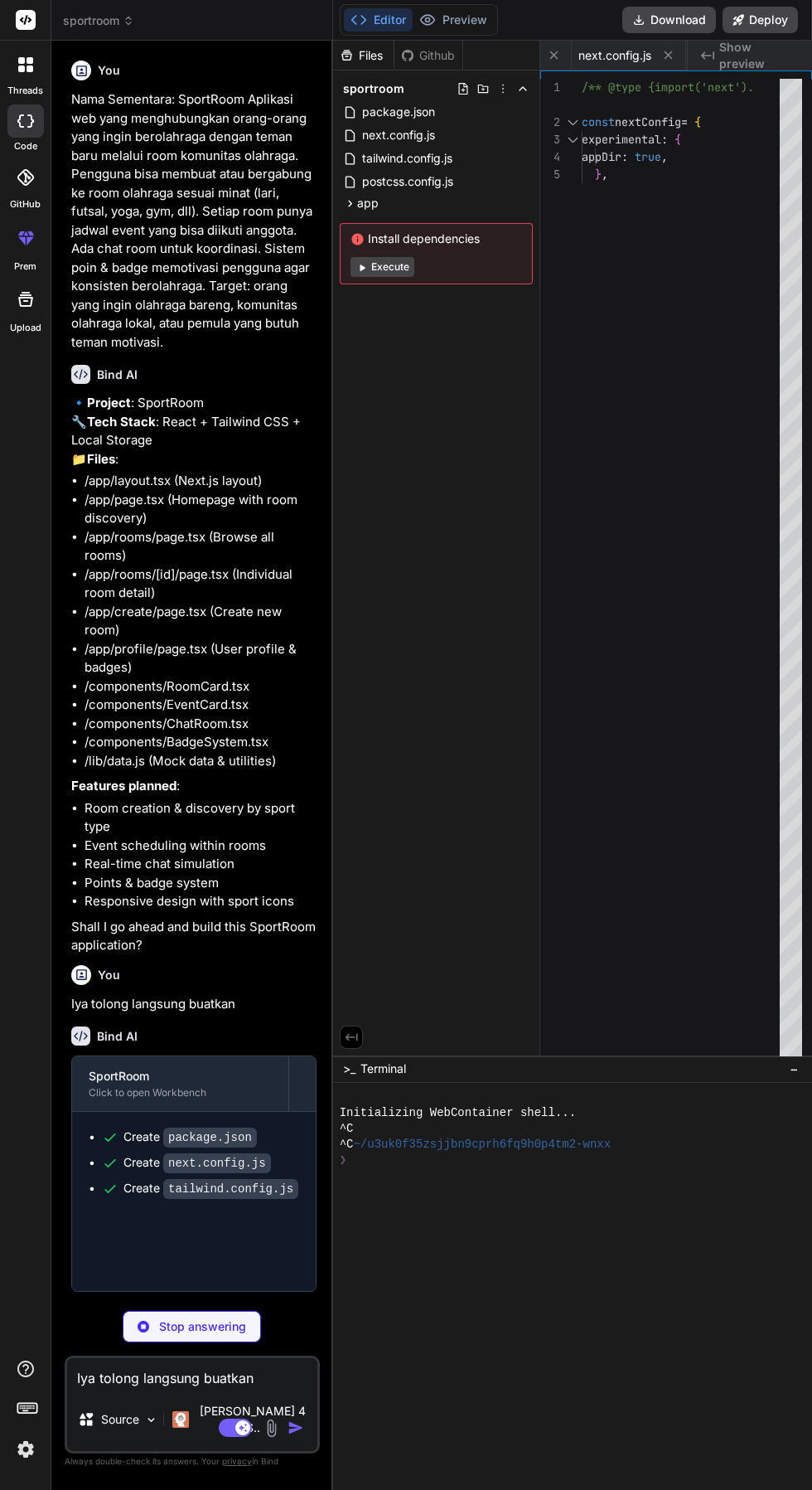
type textarea "x"
type textarea "text-foreground; } }"
type textarea "x"
type textarea "q=80' };"
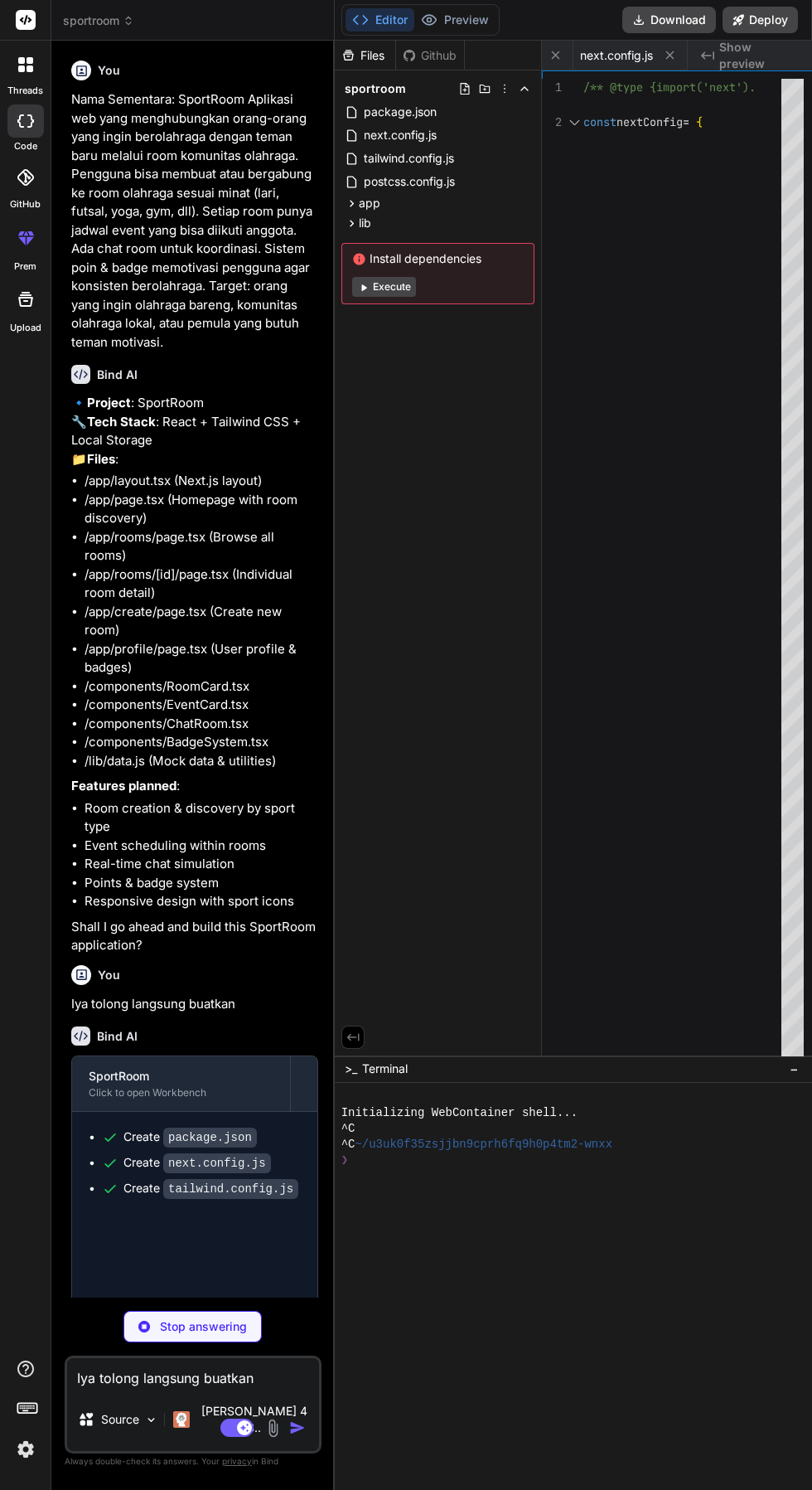
type textarea "x"
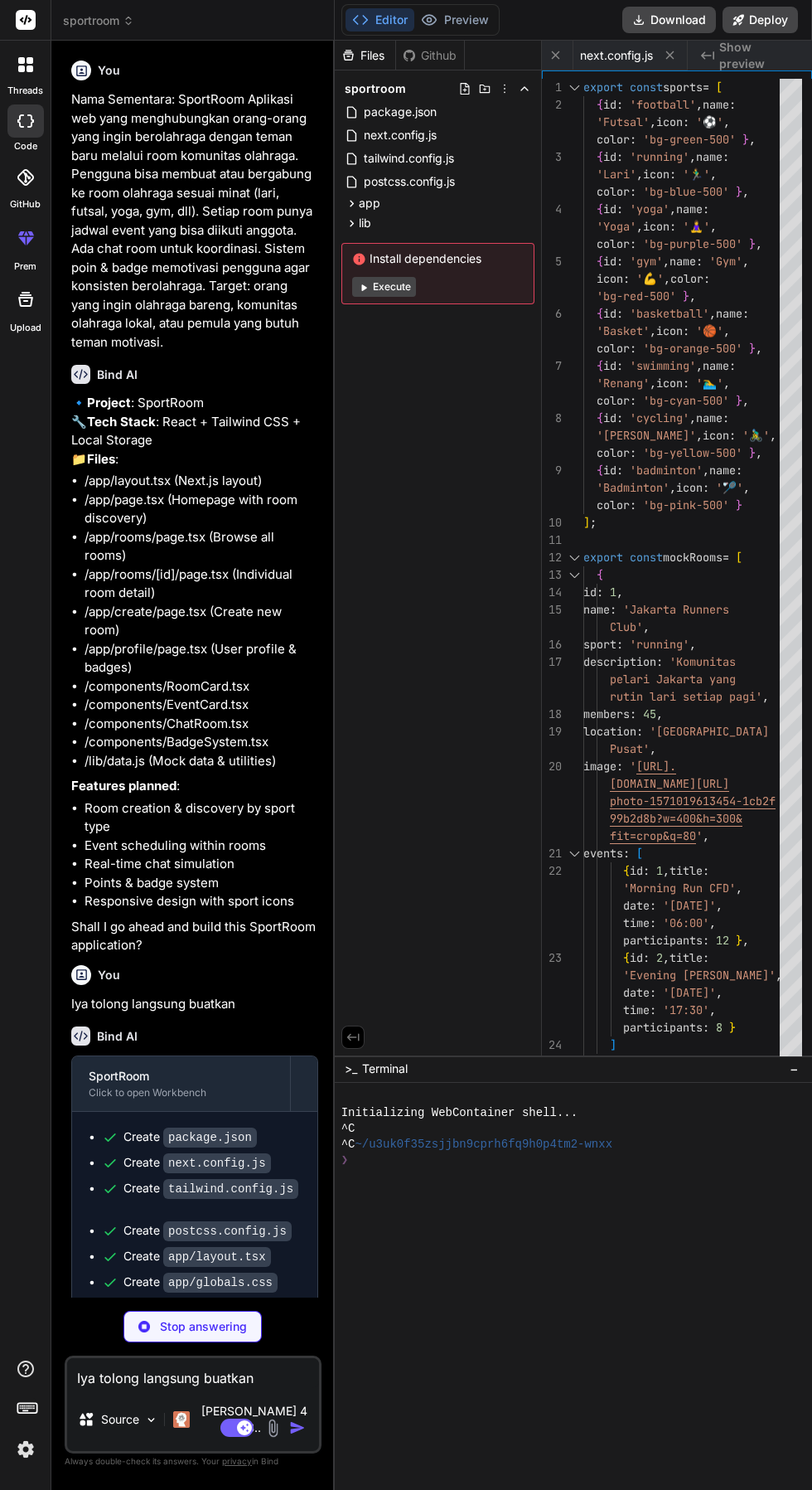
type textarea "avatar: '[URL][DOMAIN_NAME]' };"
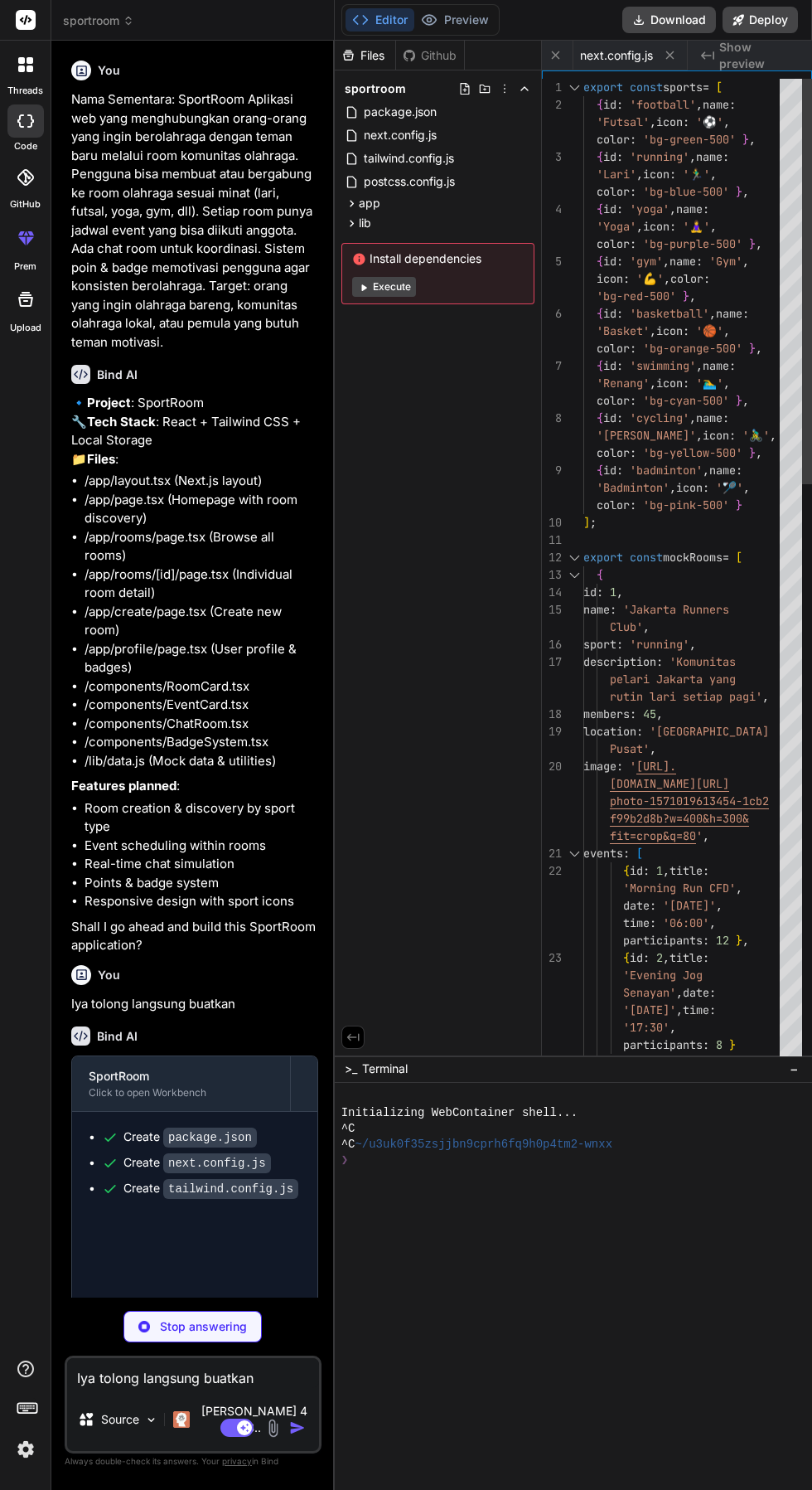
type textarea "x"
type textarea "badges: ['newcomer', 'socializer', 'regular'], avatar: '[URL][DOMAIN_NAME]' };"
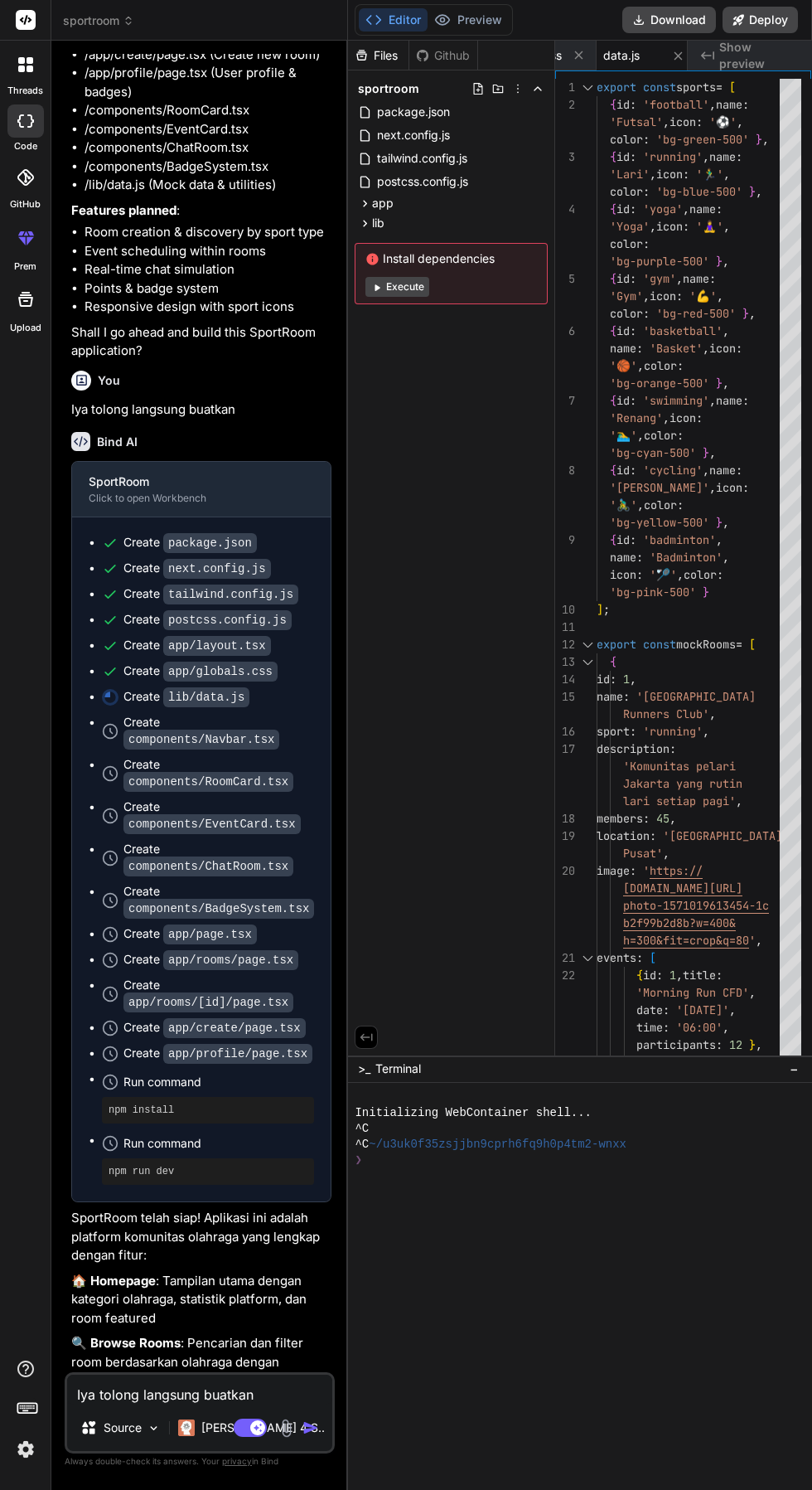
scroll to position [707, 0]
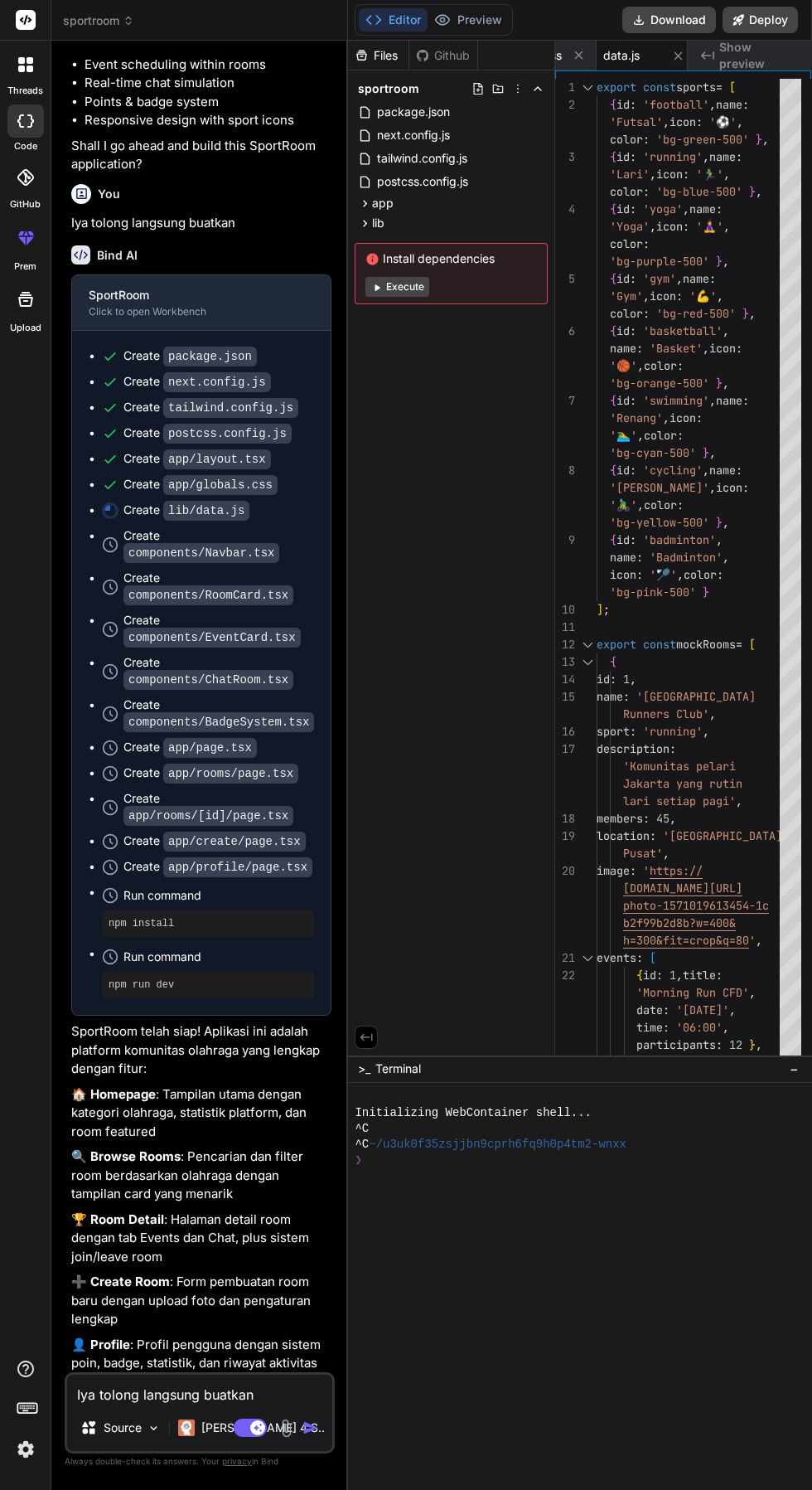
click at [402, 284] on button "Execute" at bounding box center [398, 287] width 64 height 20
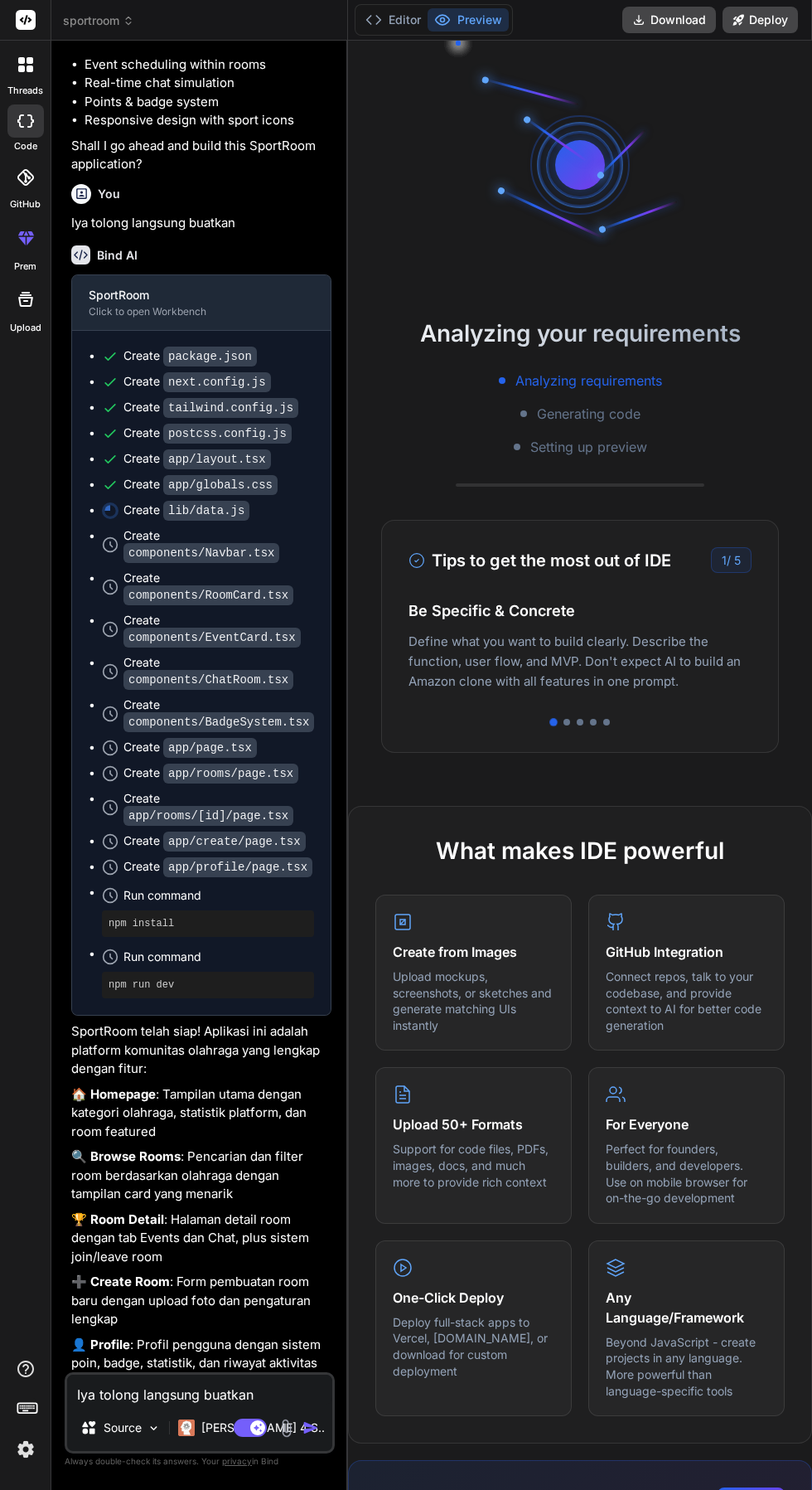
click at [426, 325] on h2 "Analyzing your requirements" at bounding box center [580, 333] width 464 height 35
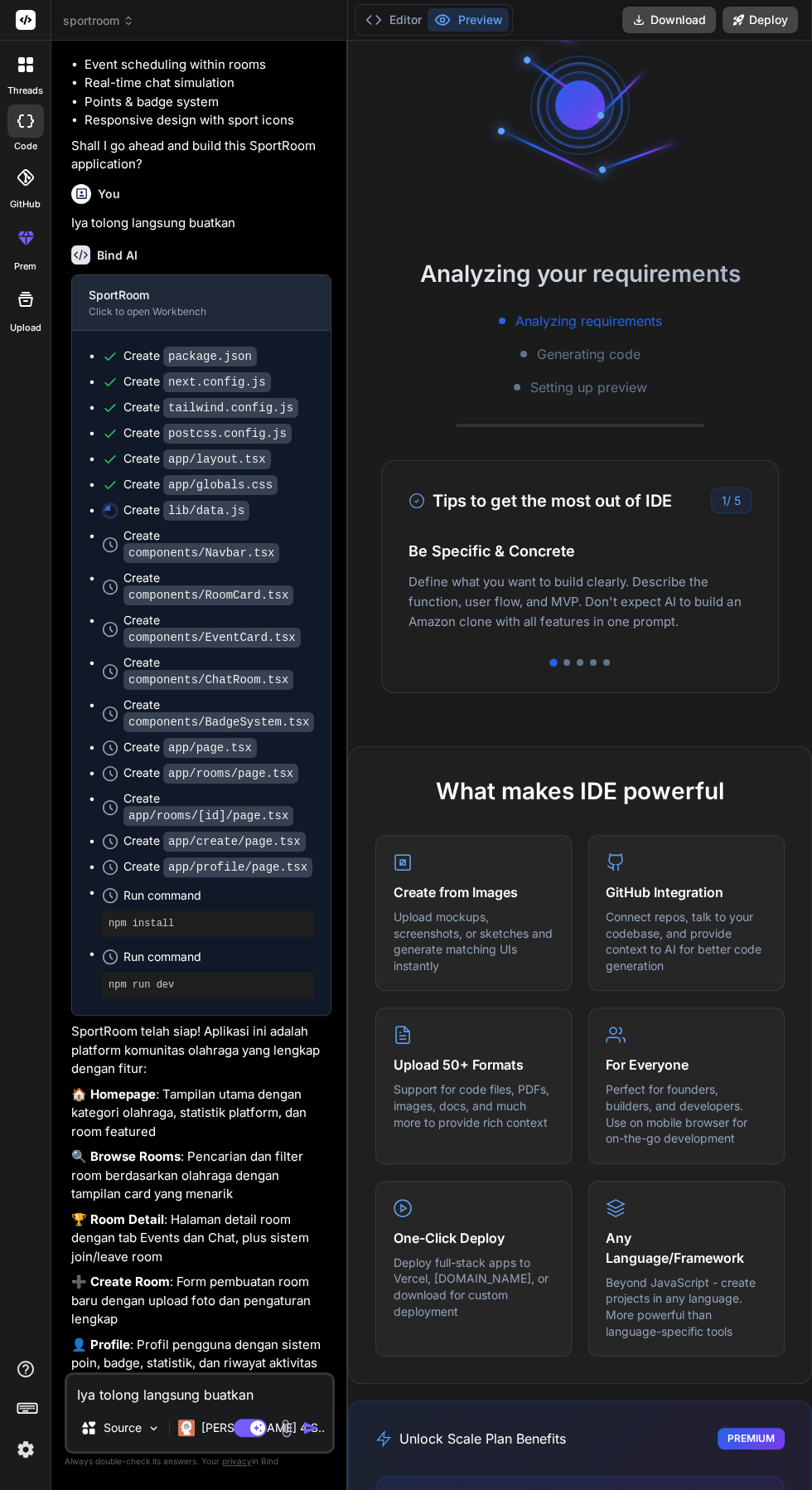
scroll to position [0, 0]
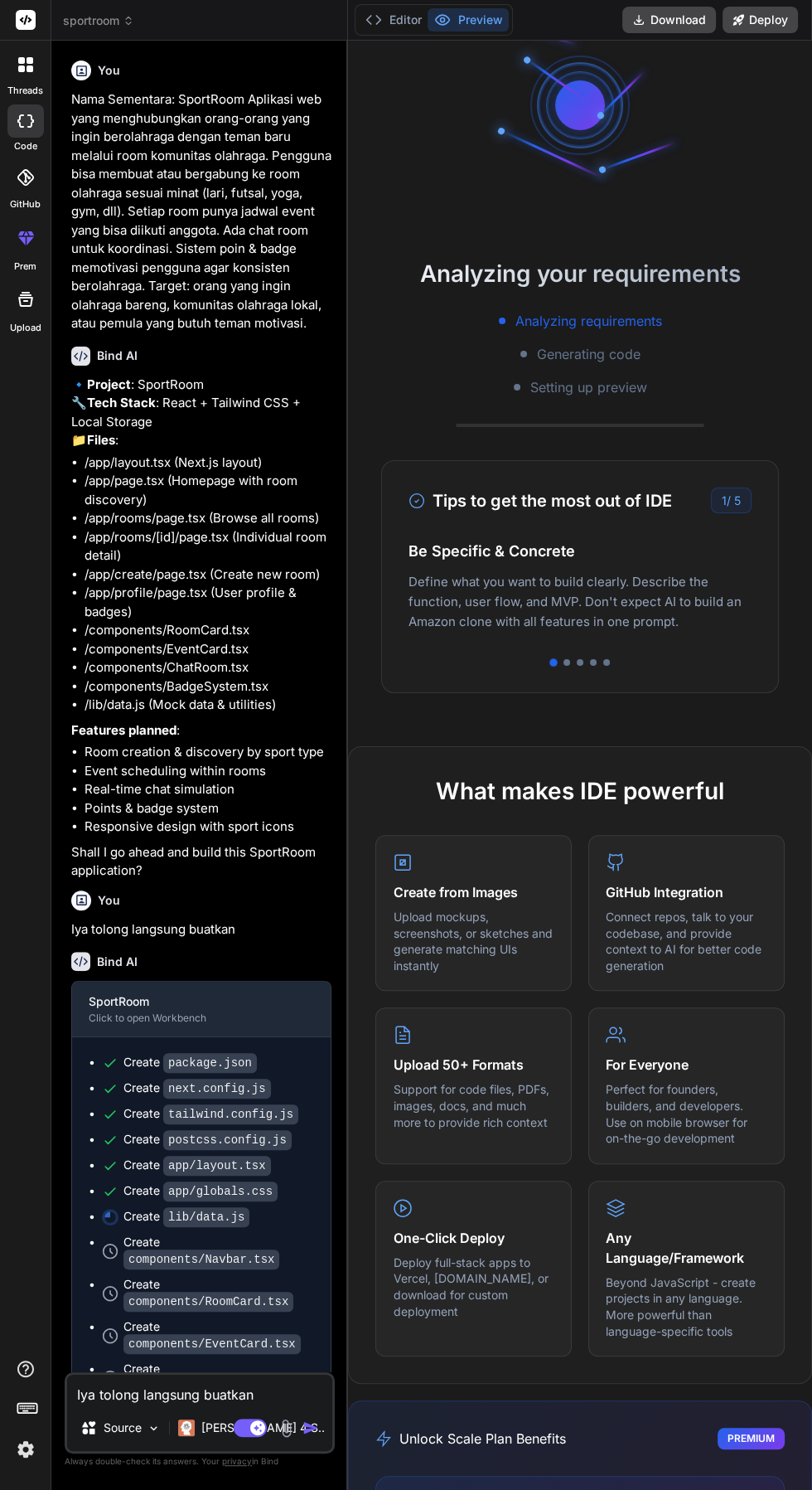
type textarea "x"
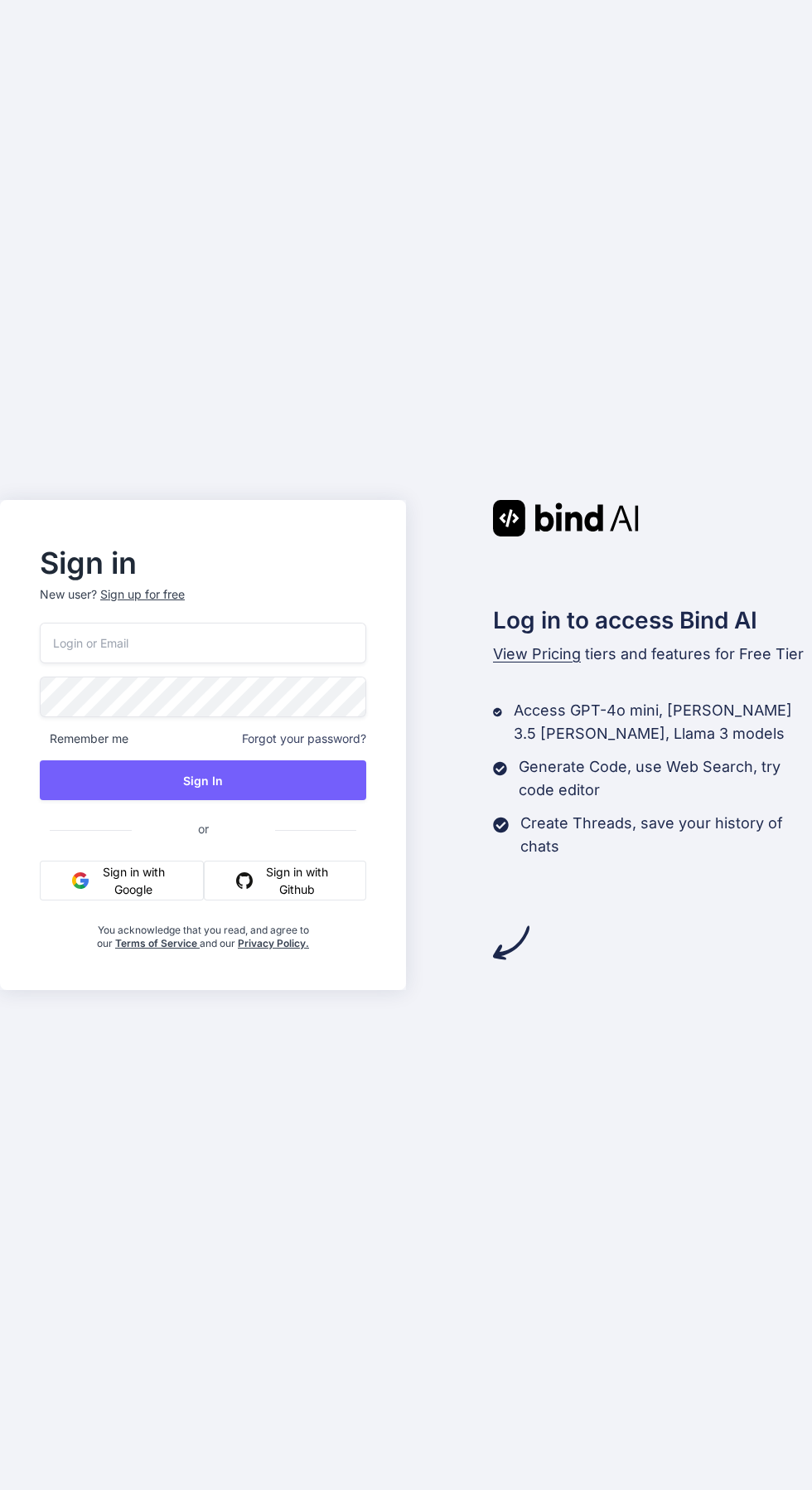
click at [149, 603] on div "Sign up for free" at bounding box center [142, 594] width 85 height 17
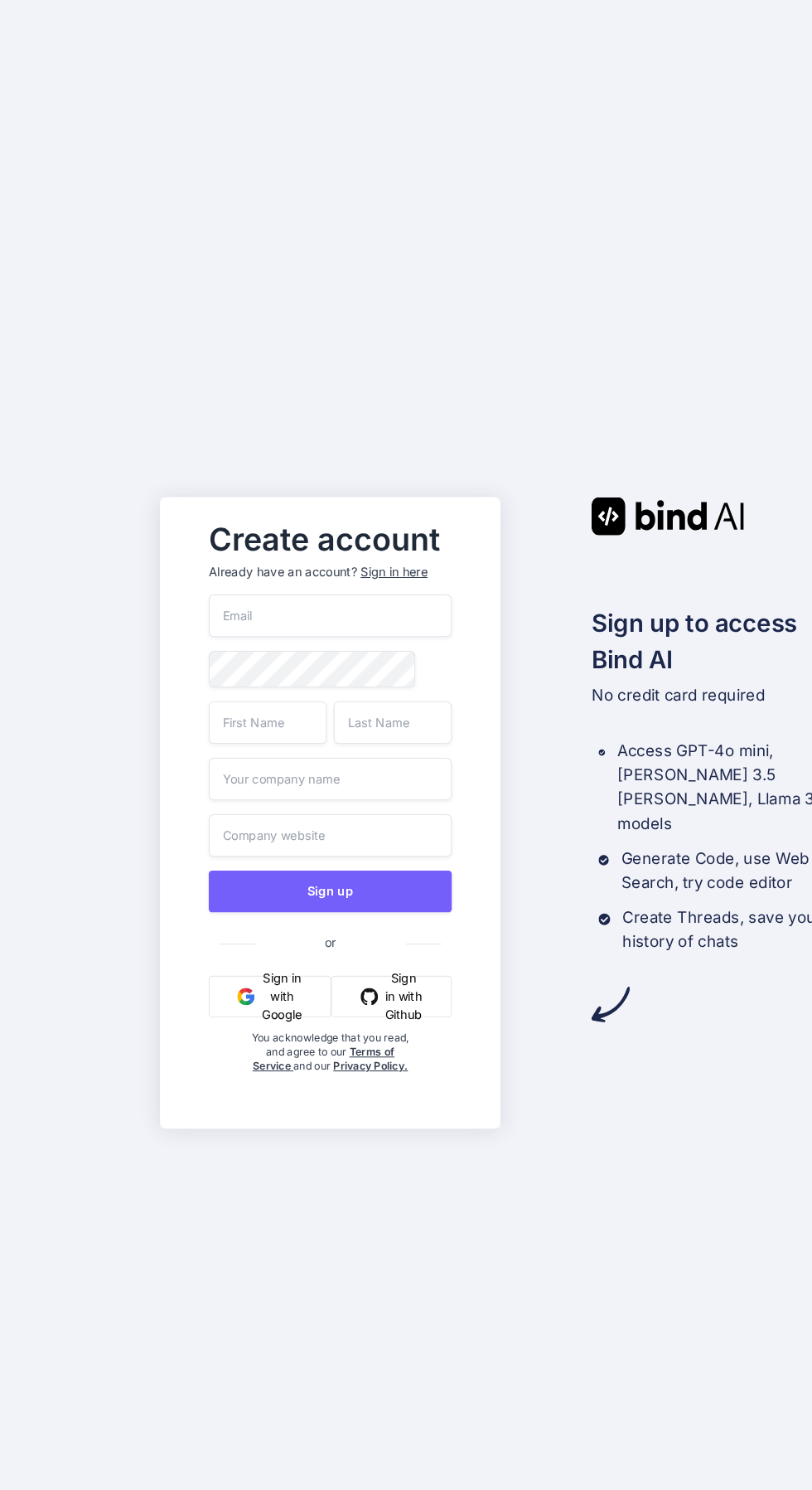
click at [197, 603] on input "email" at bounding box center [268, 585] width 197 height 35
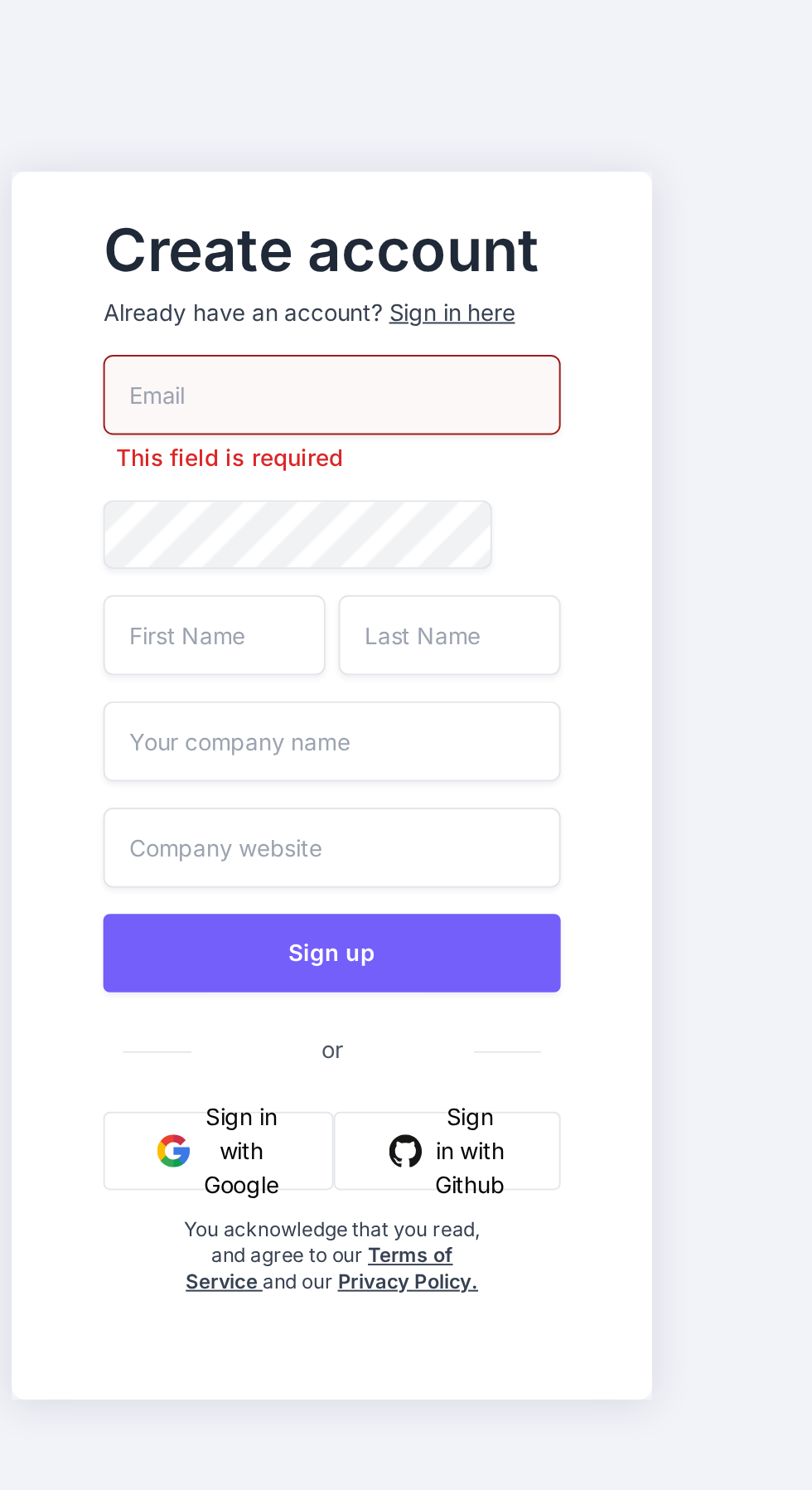
paste input "gtxtclg090@tormails.com"
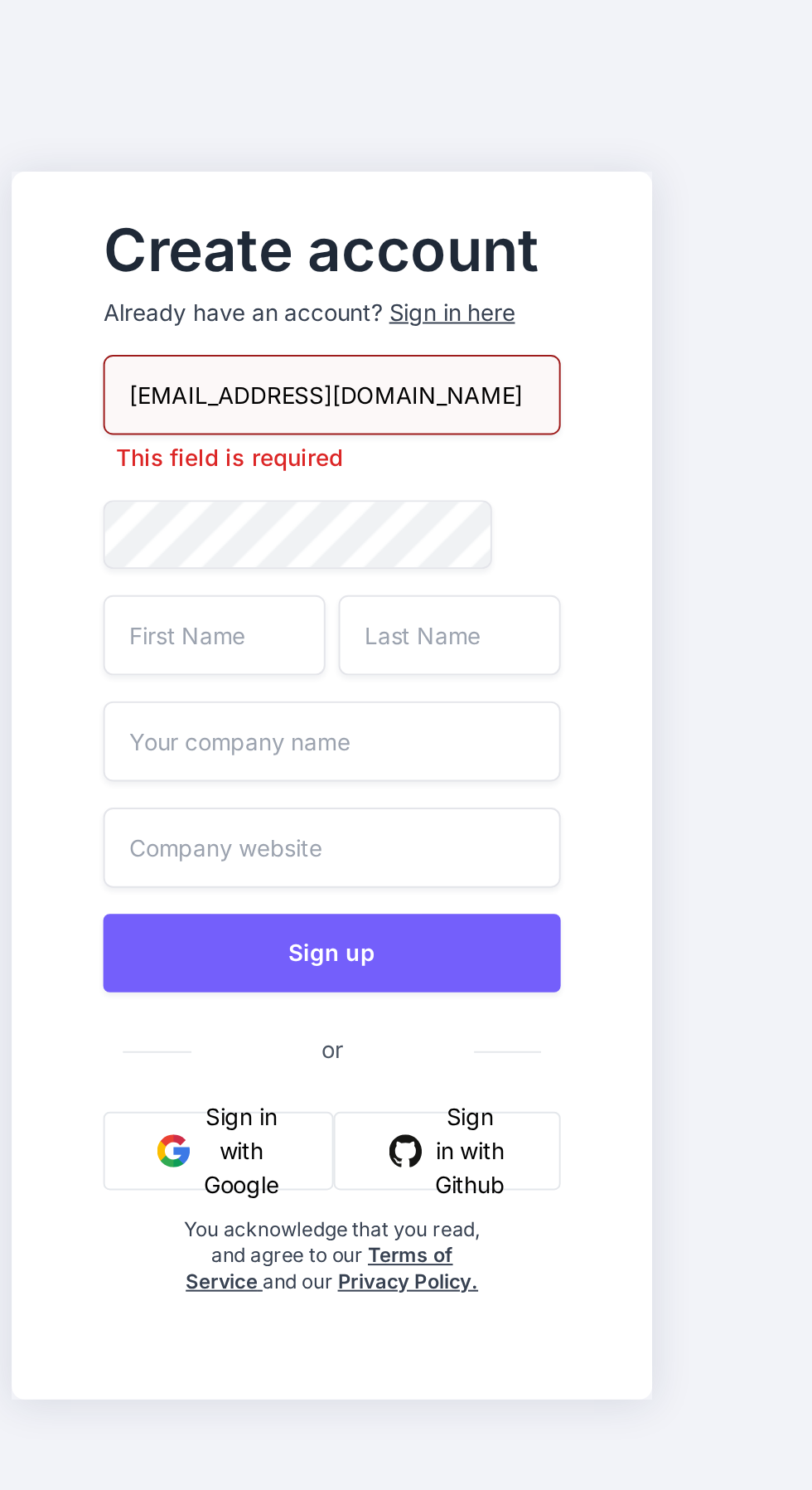
type input "gtxtclg090@tormails.com"
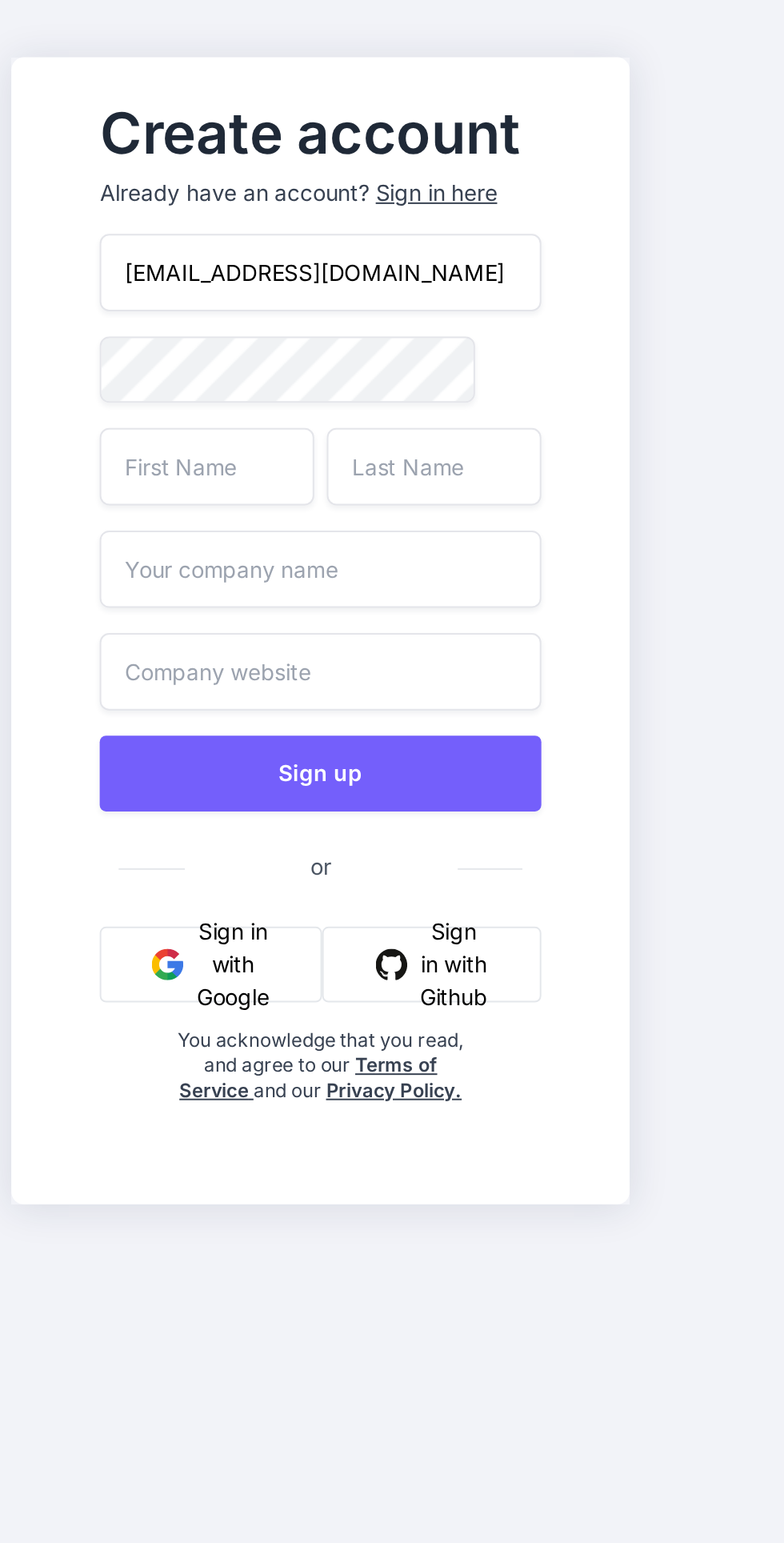
scroll to position [8, 0]
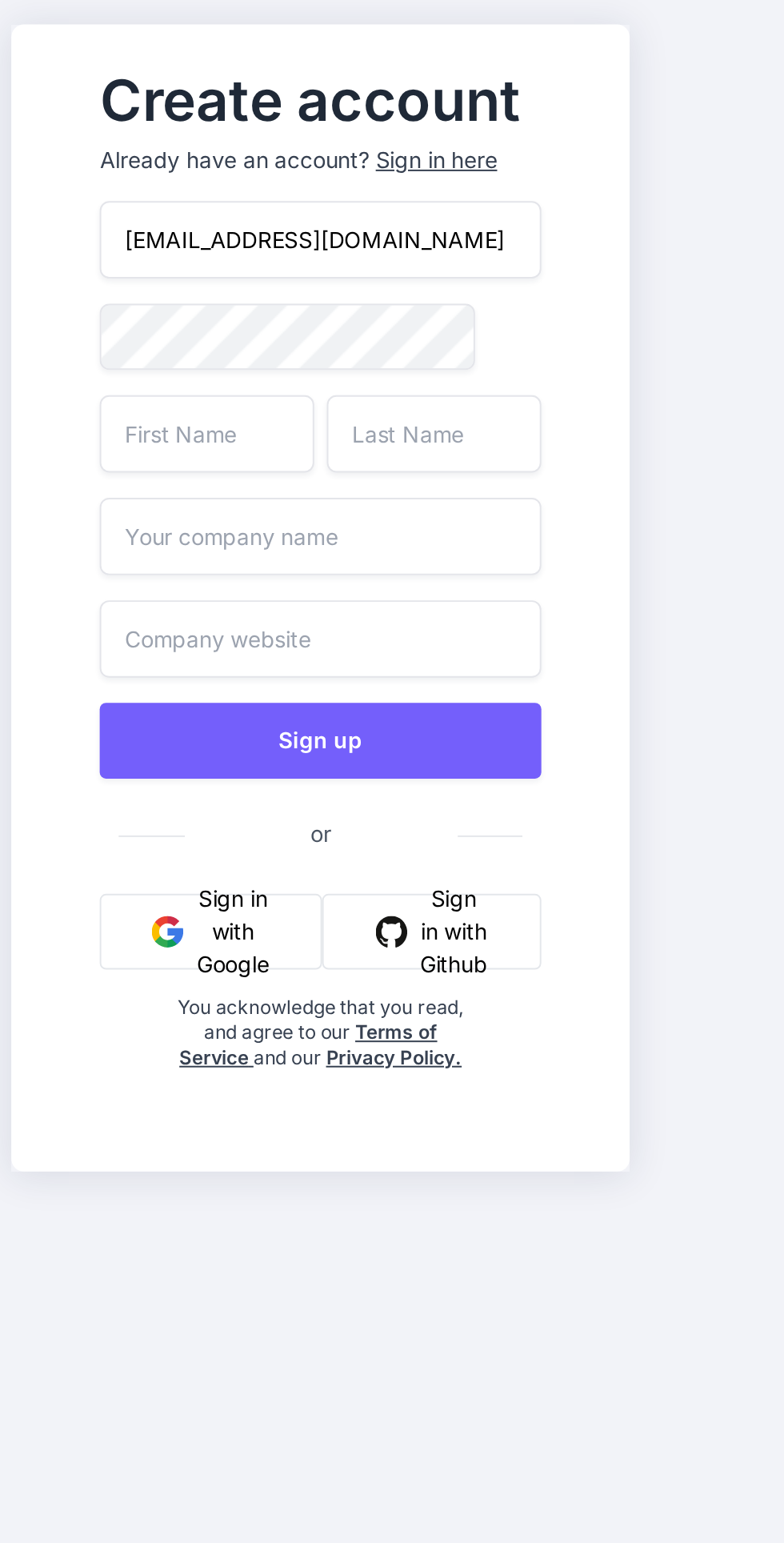
click at [179, 718] on input "text" at bounding box center [210, 700] width 92 height 34
type input "Y"
type input "Gtx"
click at [316, 718] on input "text" at bounding box center [308, 700] width 92 height 34
type input "Tclh"
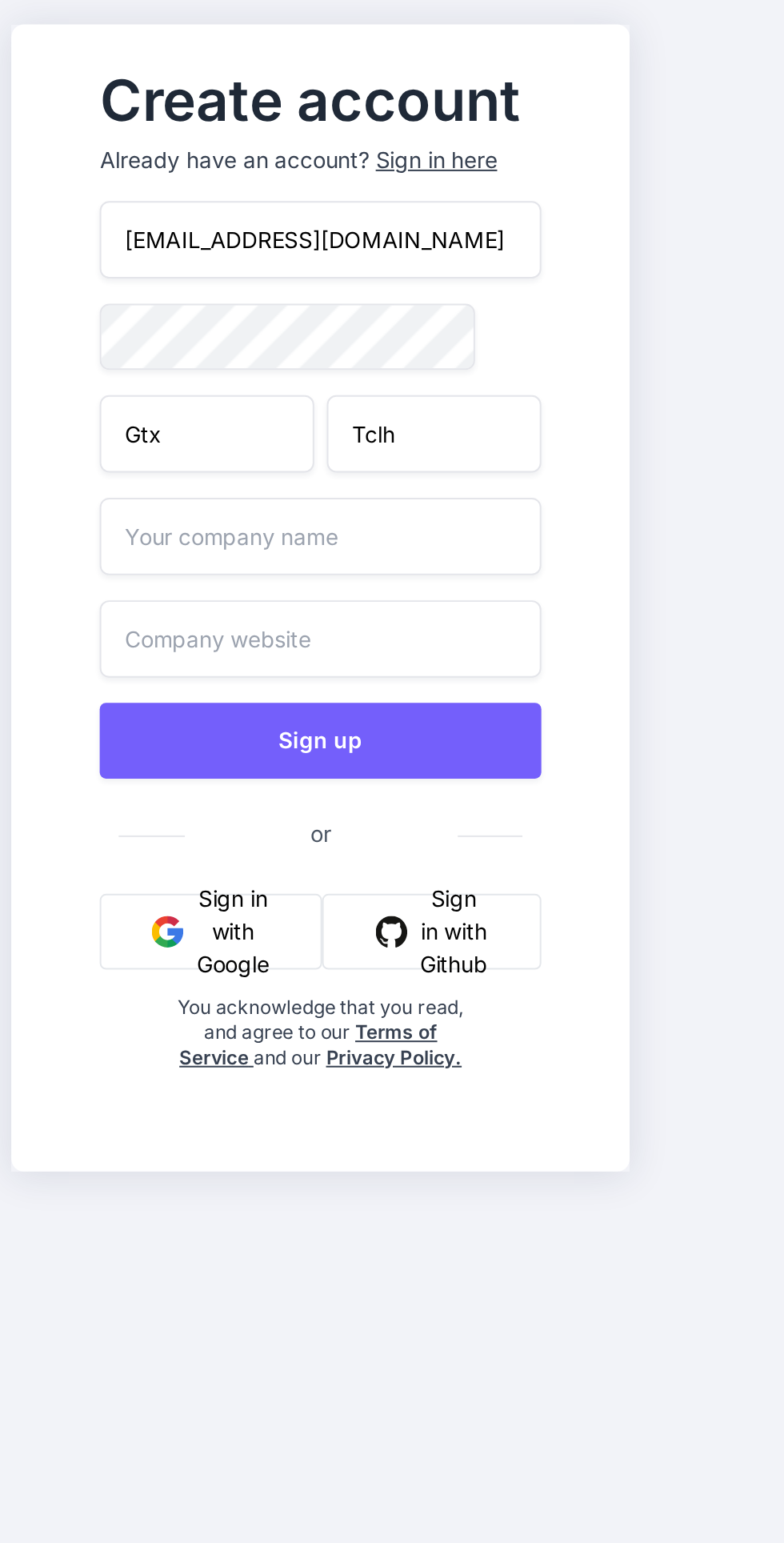
click at [191, 762] on input "text" at bounding box center [259, 745] width 190 height 34
type input "Gtx"
click at [192, 806] on input "text" at bounding box center [259, 789] width 190 height 34
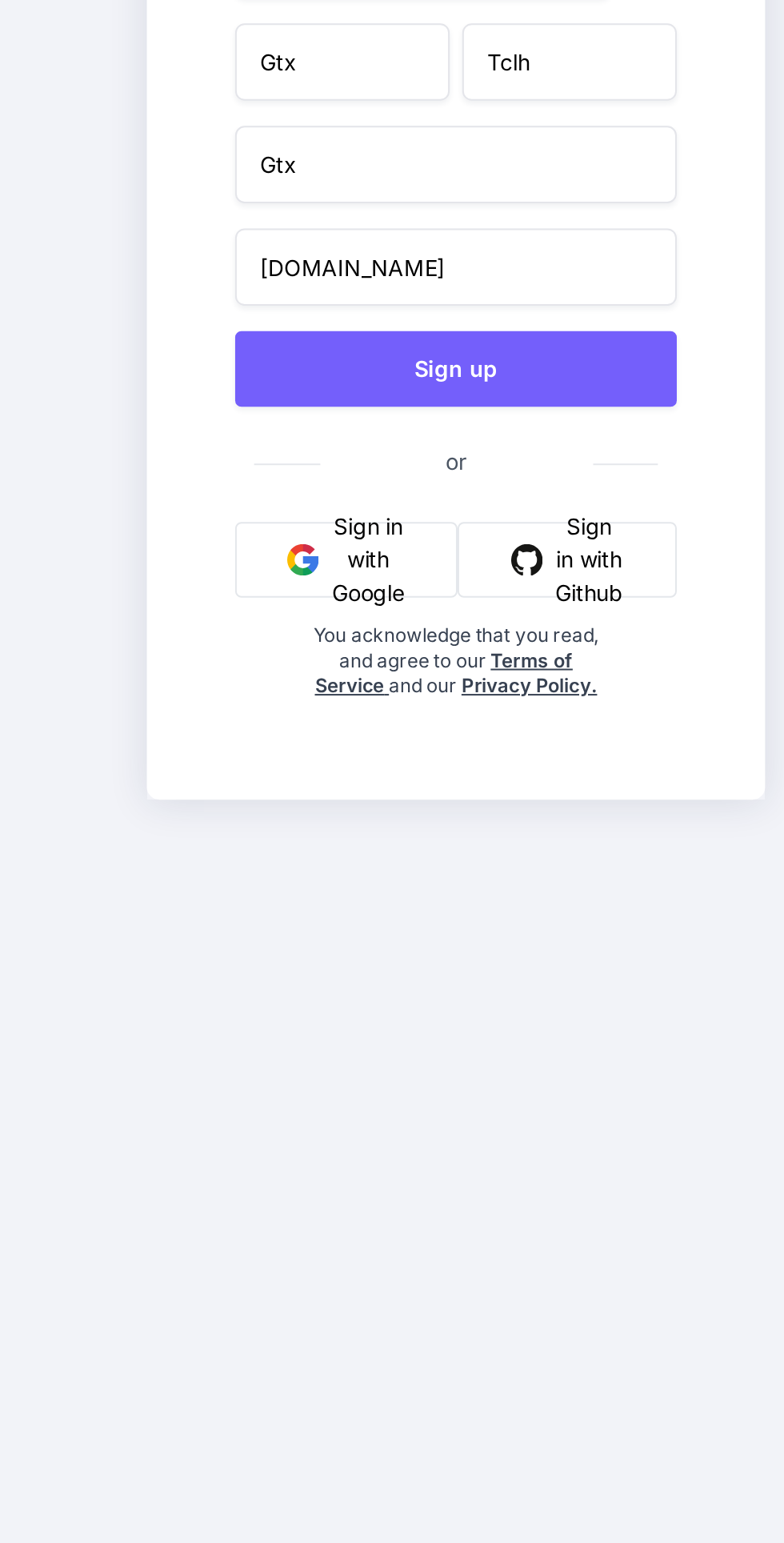
type input "Gtx.com"
click at [204, 848] on button "Sign up" at bounding box center [259, 832] width 190 height 33
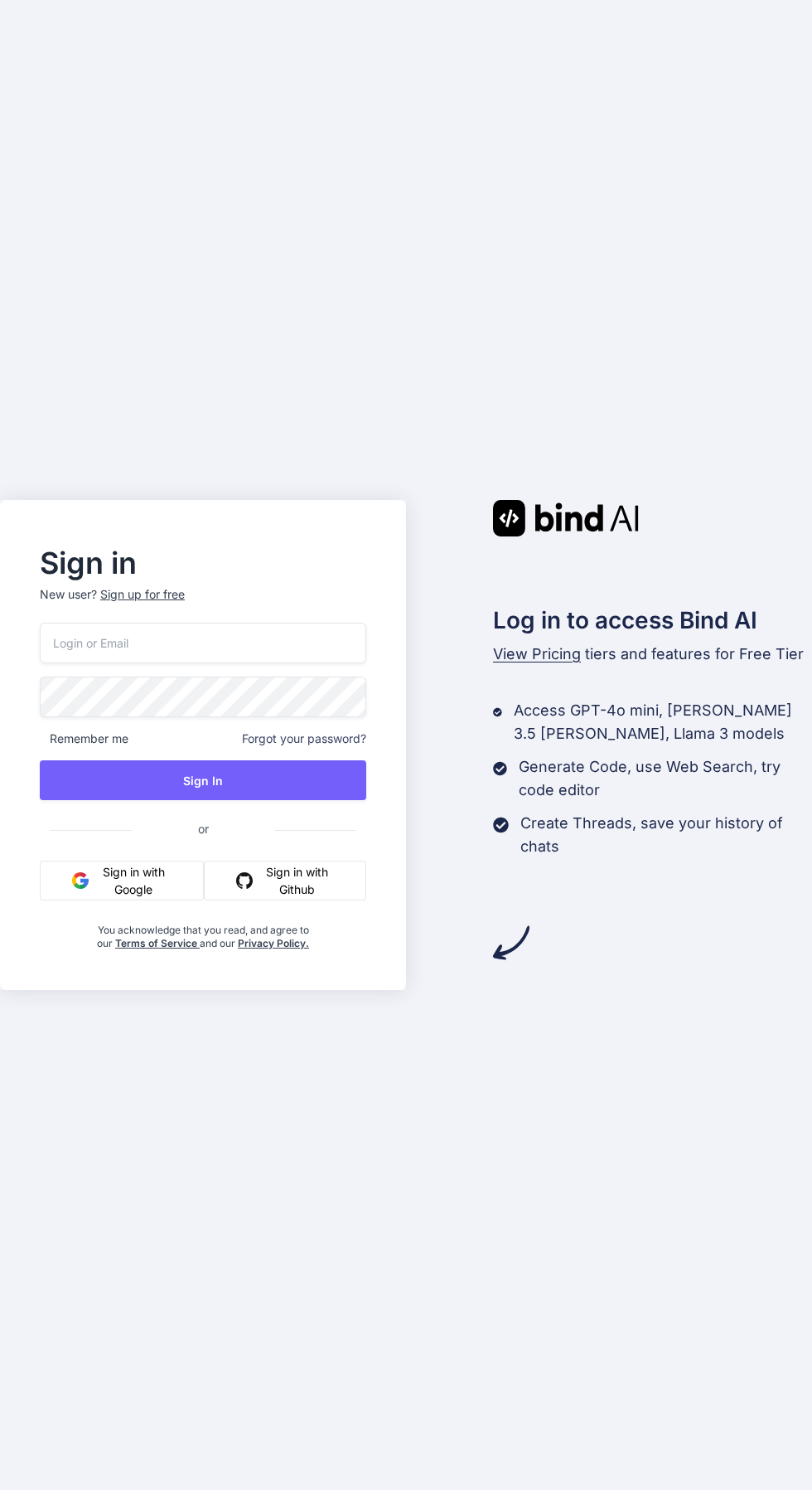
paste input "[EMAIL_ADDRESS][DOMAIN_NAME]"
type input "[EMAIL_ADDRESS][DOMAIN_NAME]"
click at [96, 456] on div "Sign in New user? Sign up for free gtxtclg090@tormails.com Remember me Forgot y…" at bounding box center [406, 745] width 812 height 1490
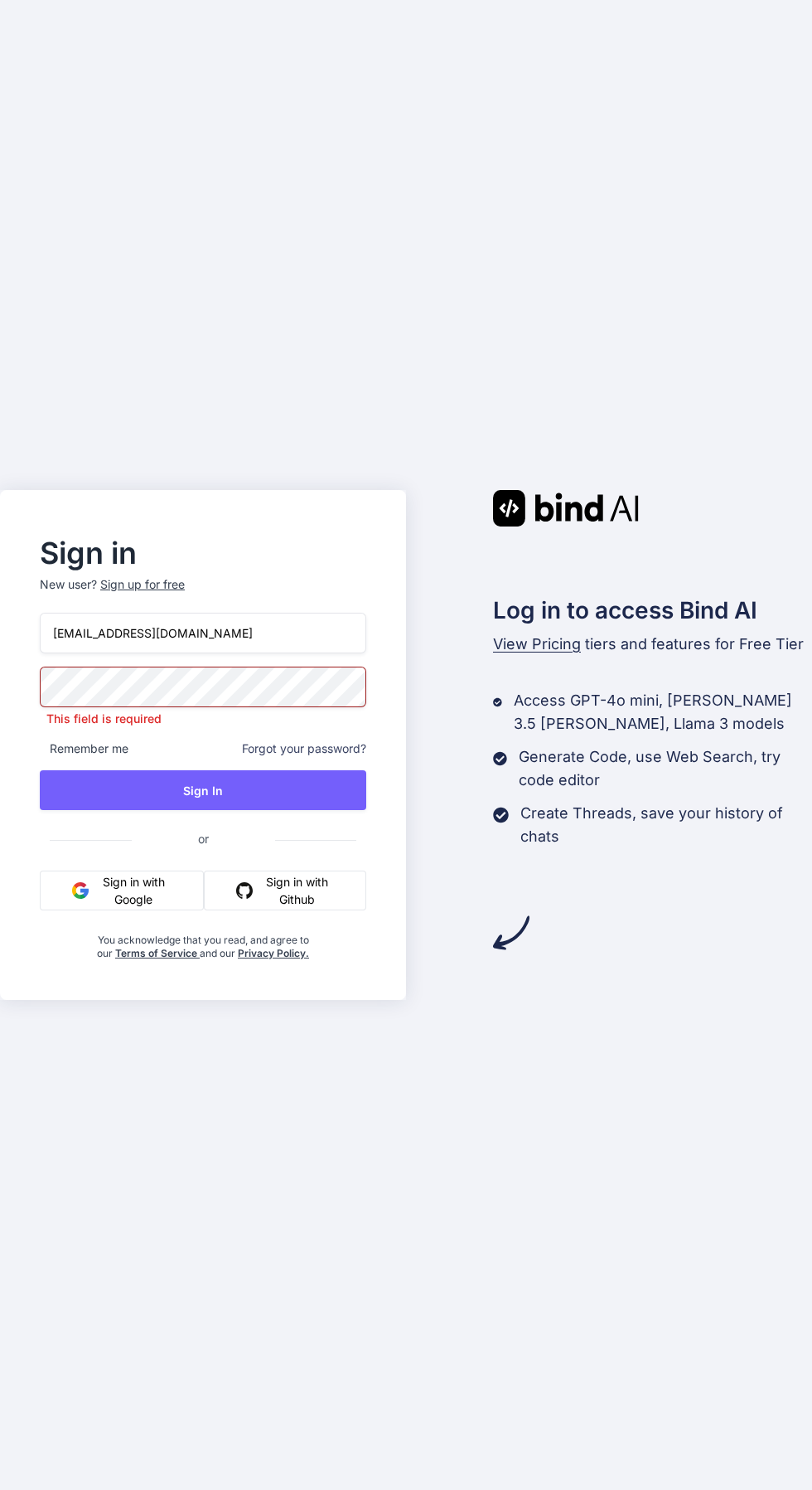
click at [86, 810] on button "Sign In" at bounding box center [203, 790] width 327 height 40
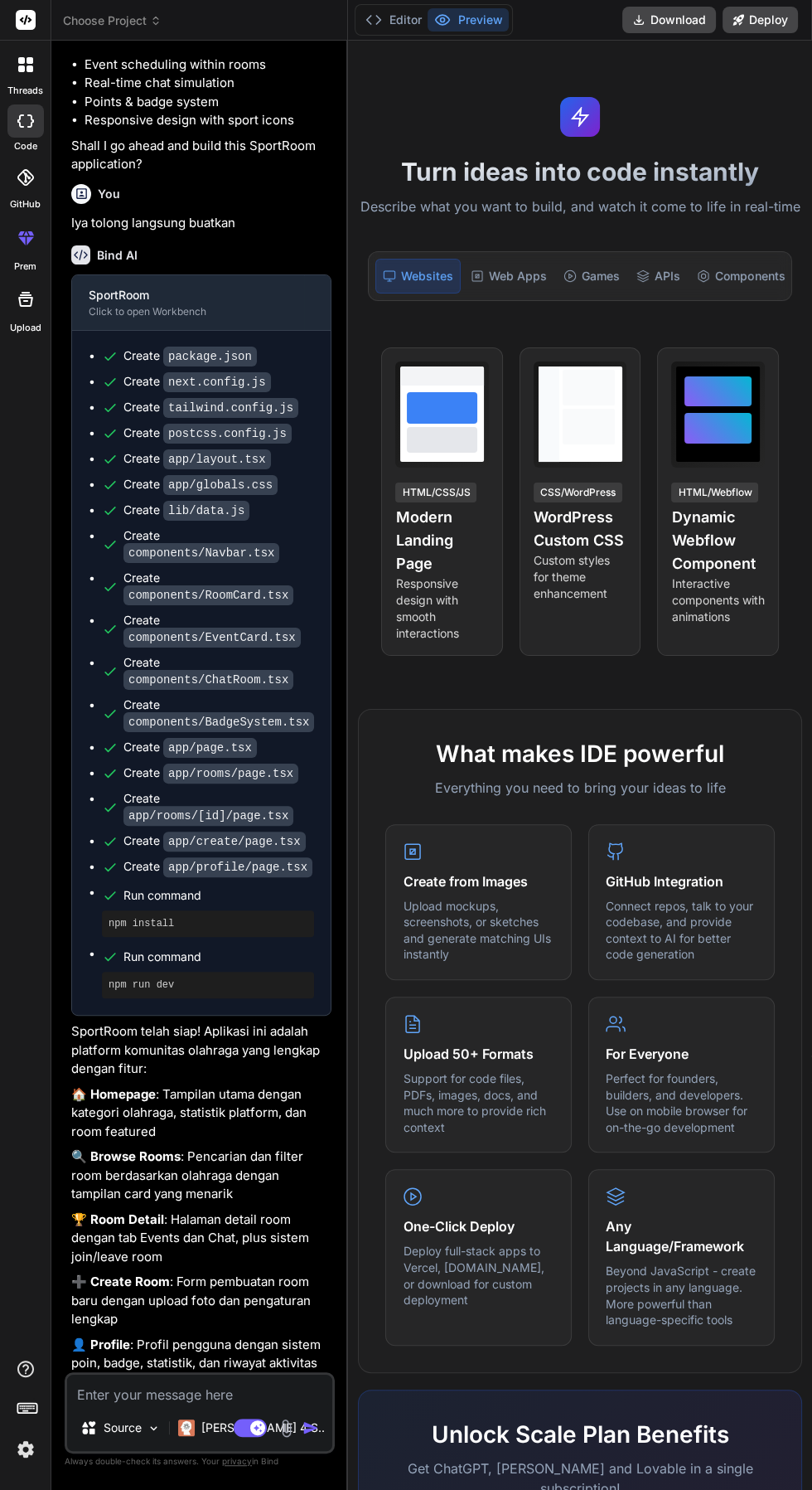
click at [475, 28] on button "Preview" at bounding box center [468, 19] width 82 height 23
click at [500, 171] on h1 "Turn ideas into code instantly" at bounding box center [580, 171] width 444 height 30
click at [493, 265] on div "Web Apps" at bounding box center [509, 275] width 90 height 35
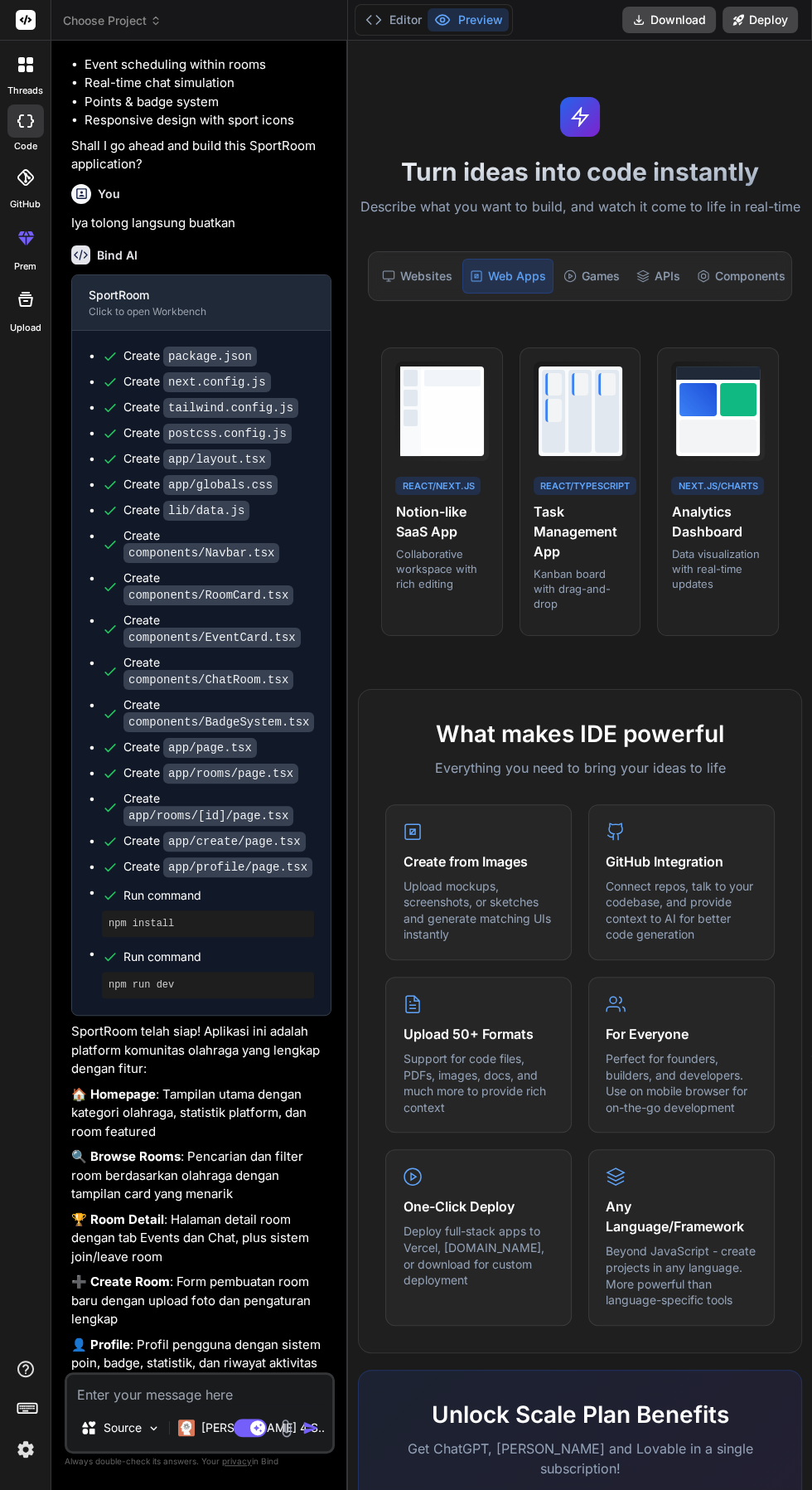
click at [442, 285] on div "Websites" at bounding box center [417, 275] width 84 height 35
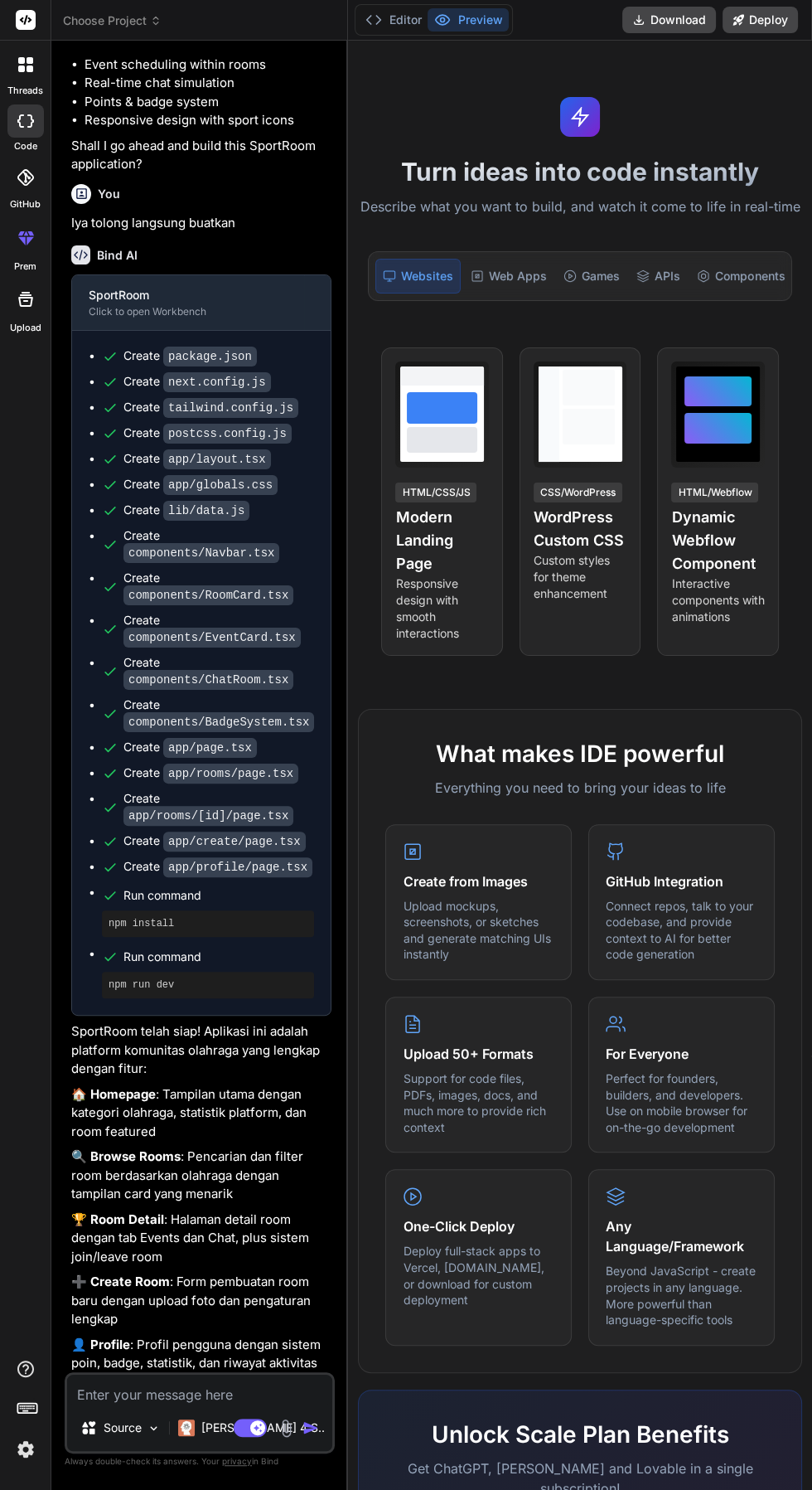
click at [379, 20] on icon at bounding box center [374, 20] width 17 height 17
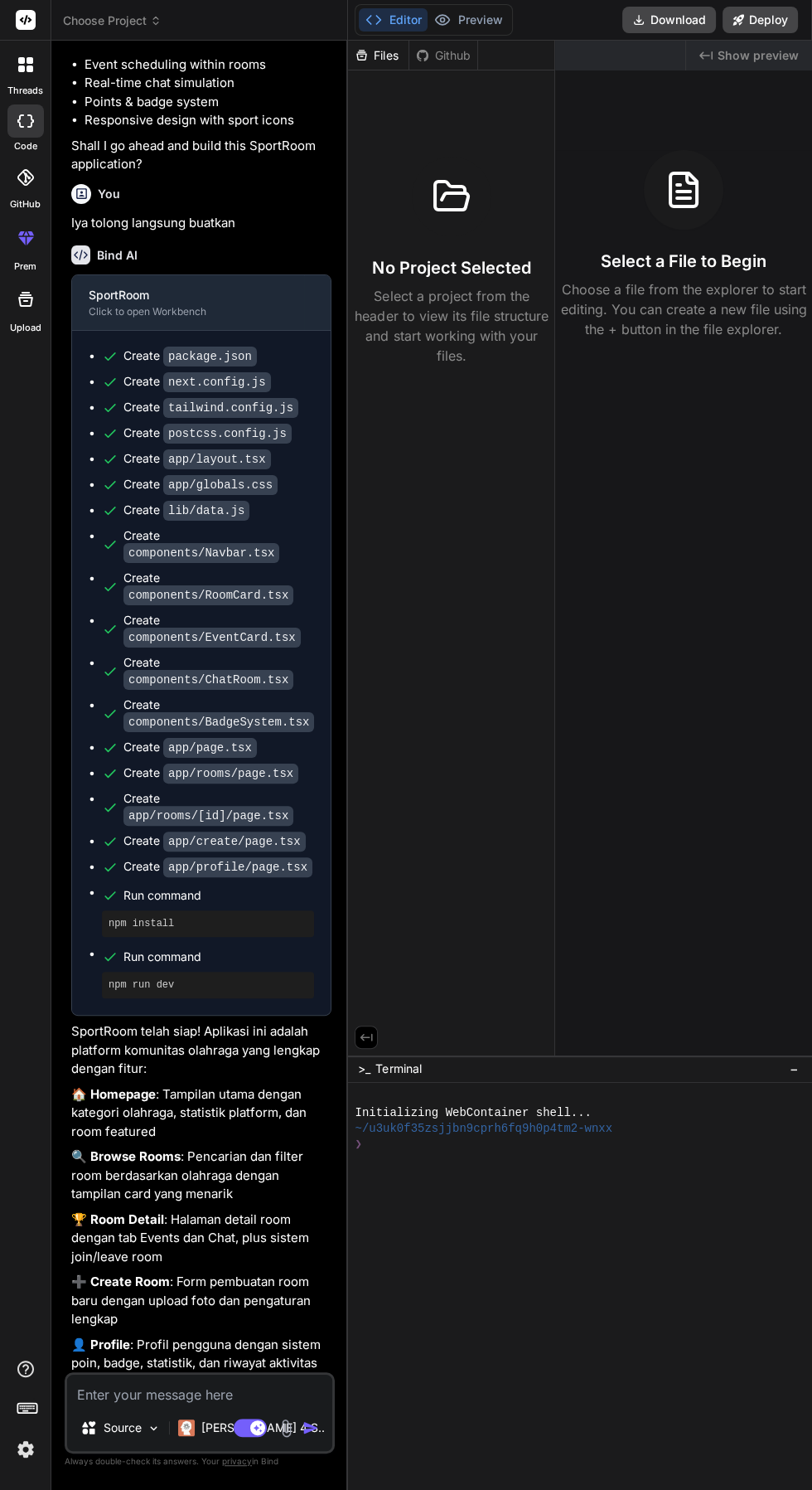
click at [471, 1003] on div "Files Github No Project Selected Select a project from the header to view its f…" at bounding box center [451, 548] width 207 height 1015
click at [450, 71] on div "No Project Selected Select a project from the header to view its file structure…" at bounding box center [450, 221] width 206 height 302
click at [477, 26] on button "Preview" at bounding box center [468, 19] width 82 height 23
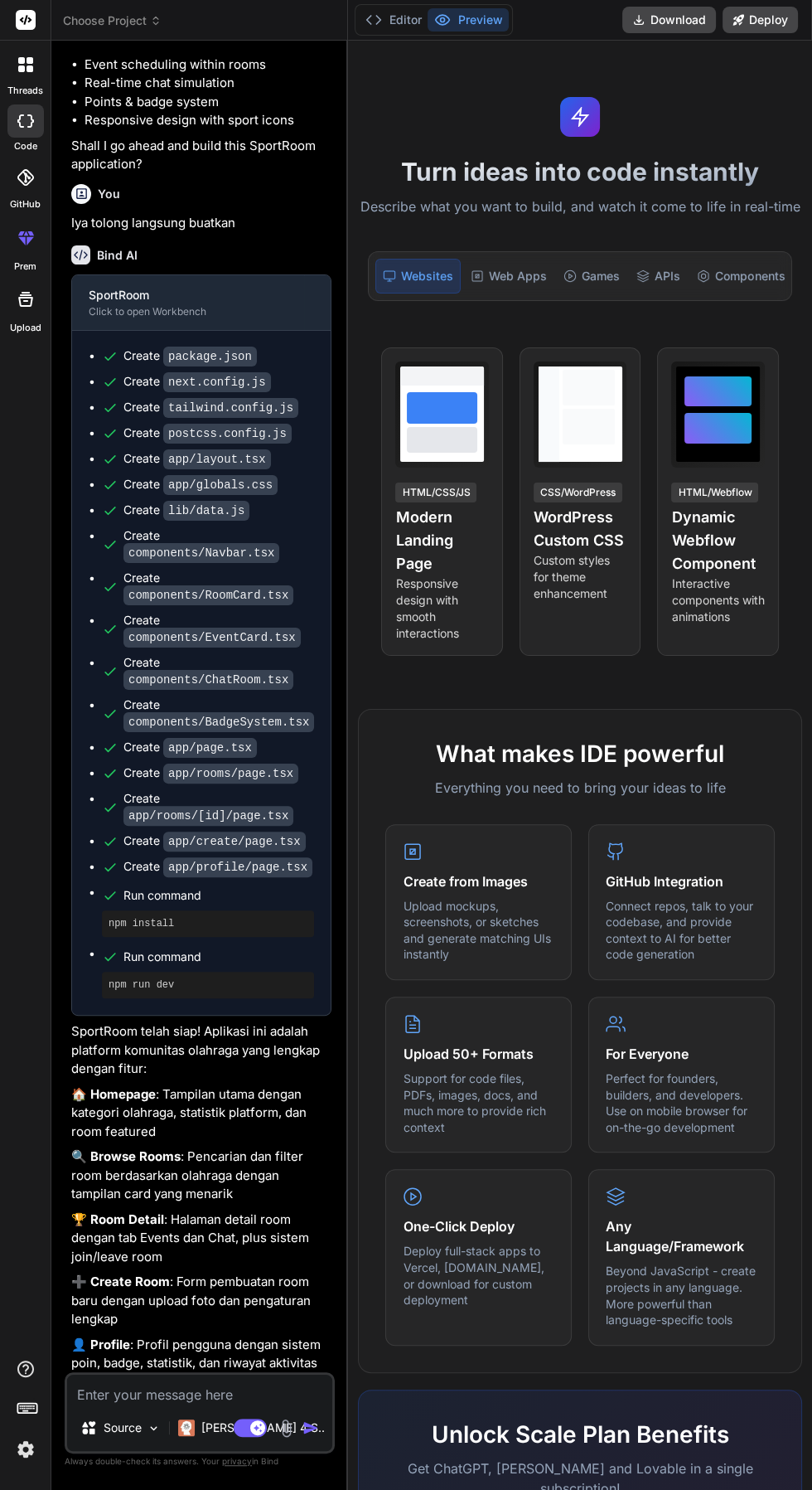
click at [443, 204] on p "Describe what you want to build, and watch it come to life in real-time" at bounding box center [580, 207] width 444 height 22
click at [412, 178] on h1 "Turn ideas into code instantly" at bounding box center [580, 171] width 444 height 30
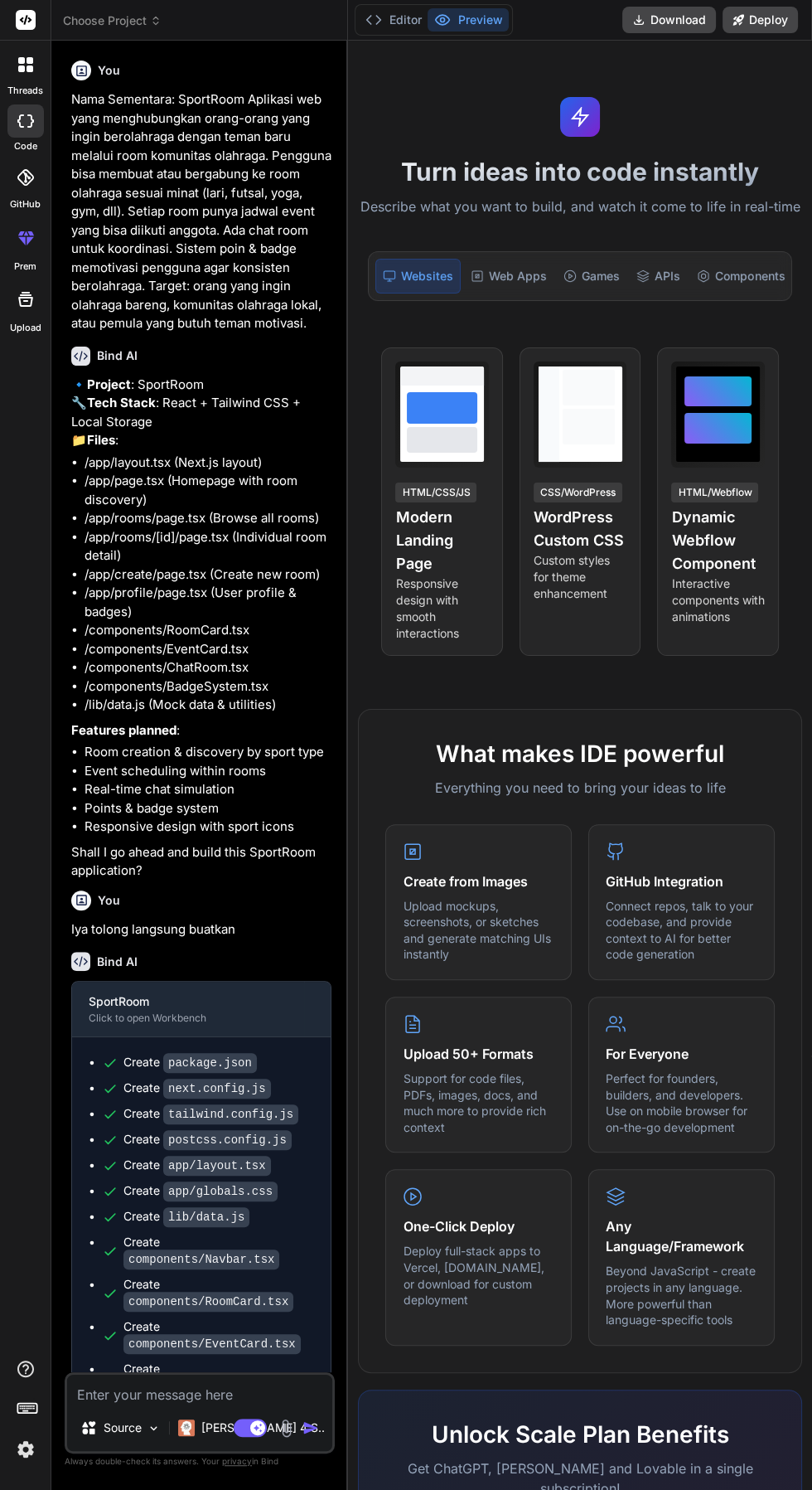
type textarea "x"
click at [397, 30] on button "Editor" at bounding box center [393, 19] width 69 height 23
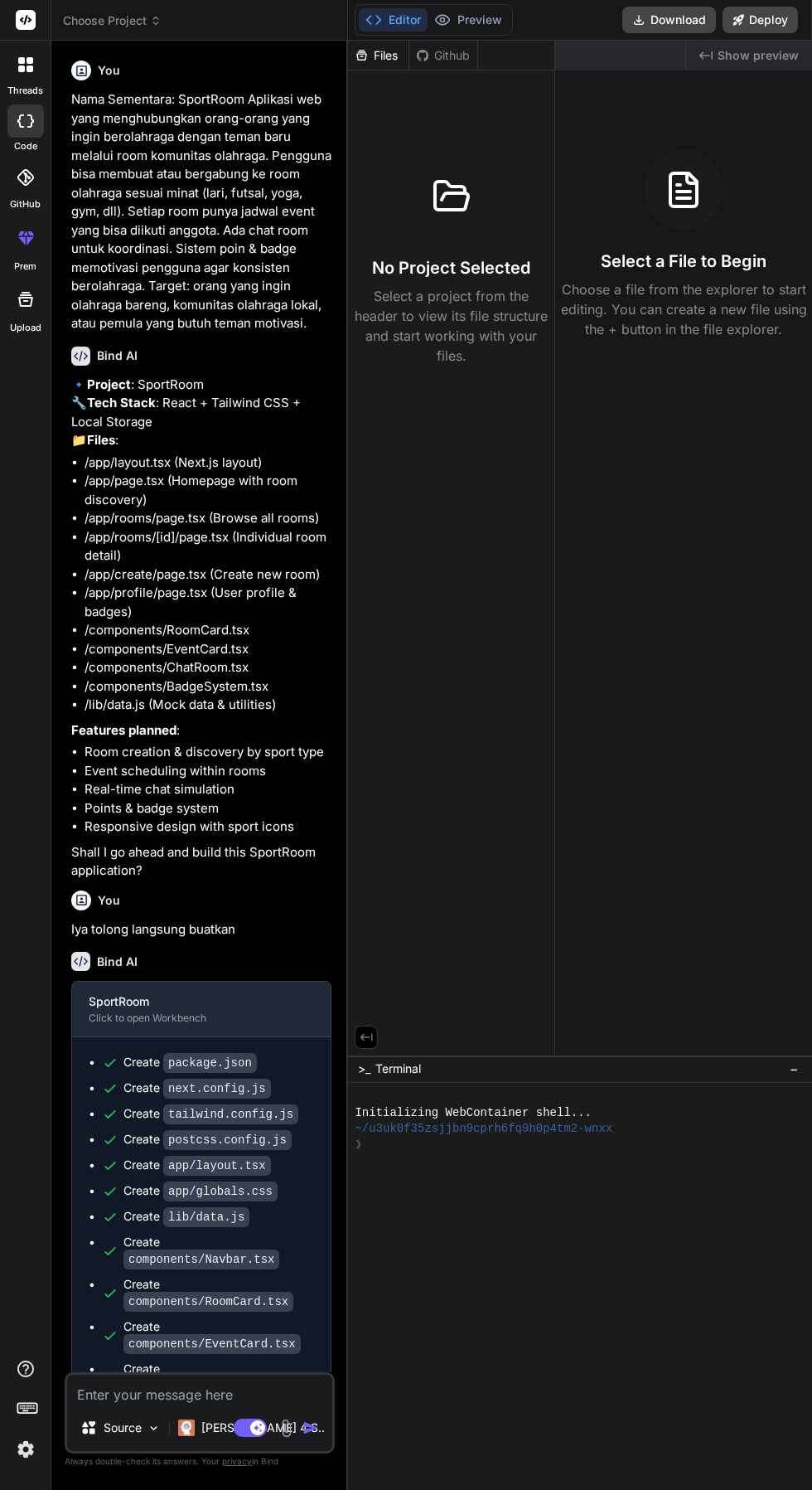
click at [465, 19] on button "Preview" at bounding box center [468, 19] width 82 height 23
